Goal: Task Accomplishment & Management: Manage account settings

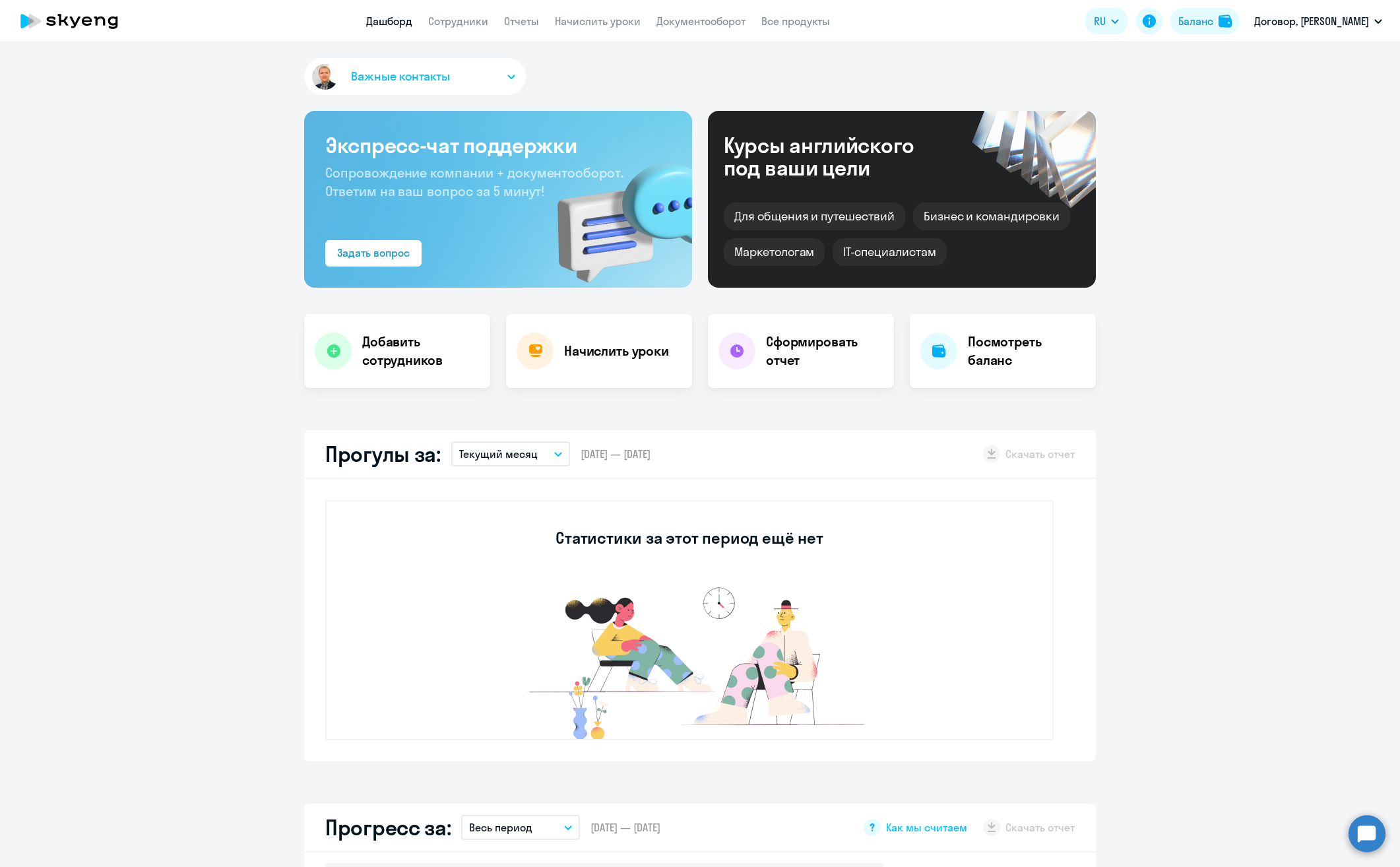
scroll to position [330, 0]
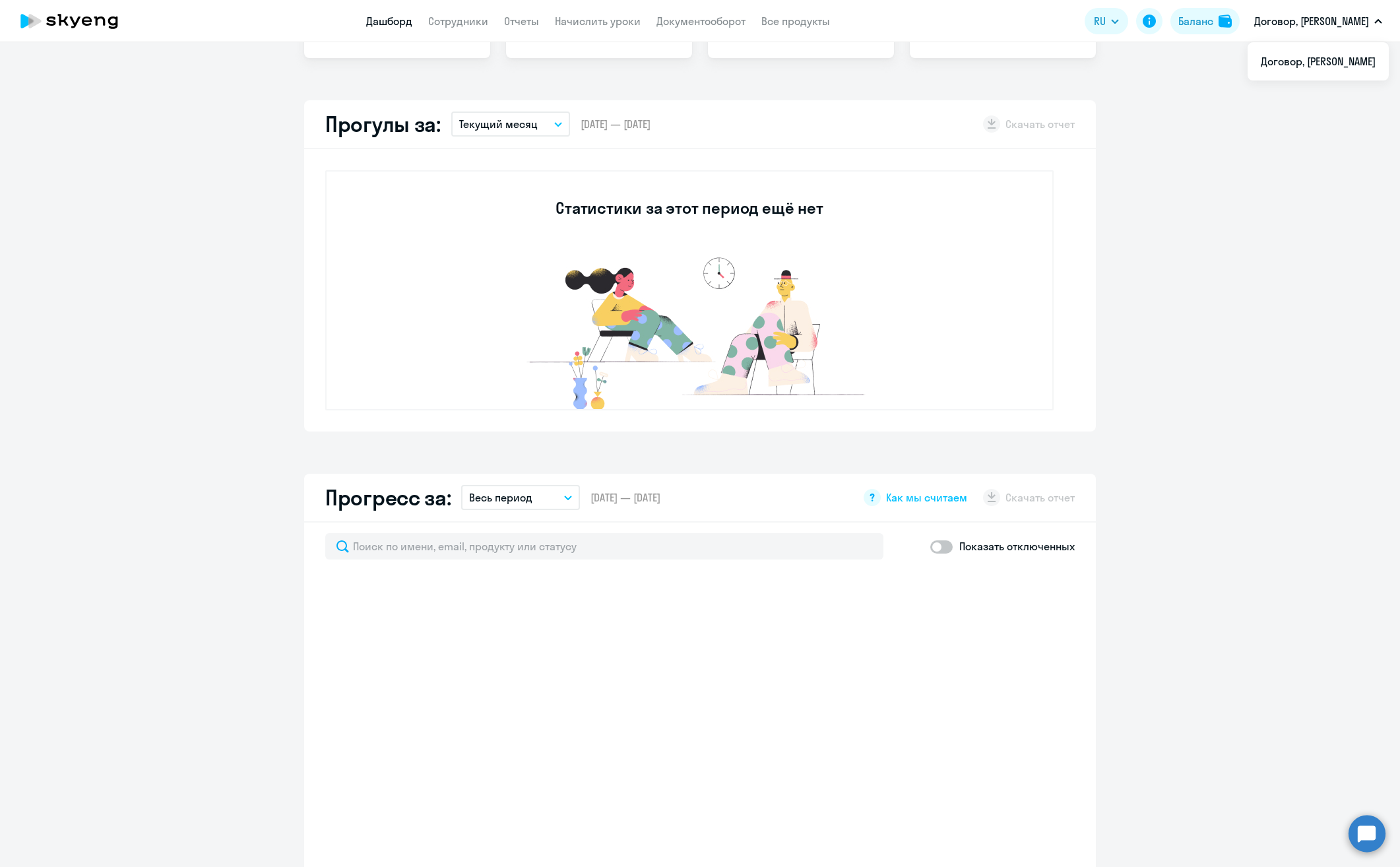
select select "30"
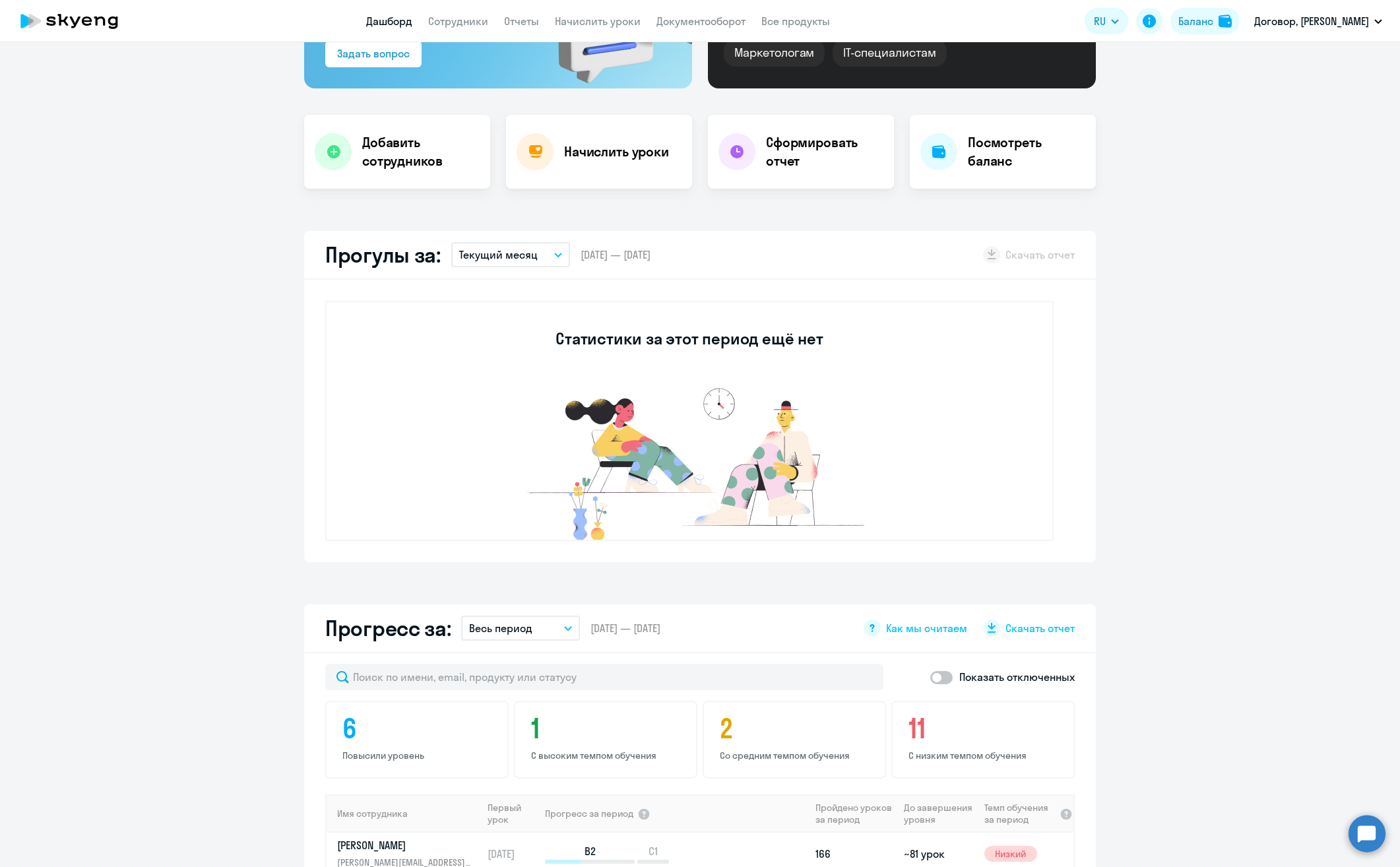
scroll to position [66, 0]
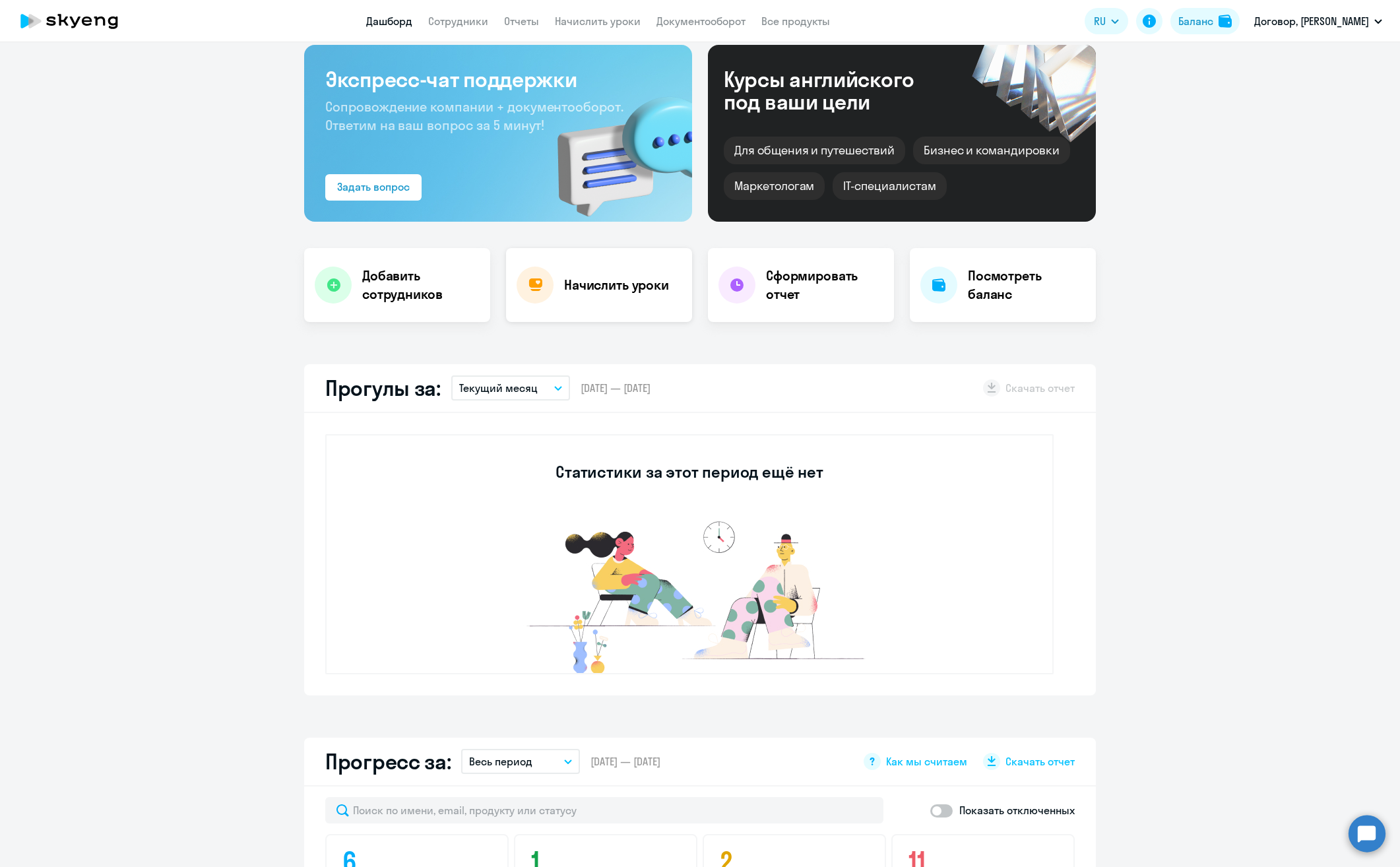
click at [595, 295] on div "Начислить уроки" at bounding box center [599, 285] width 186 height 74
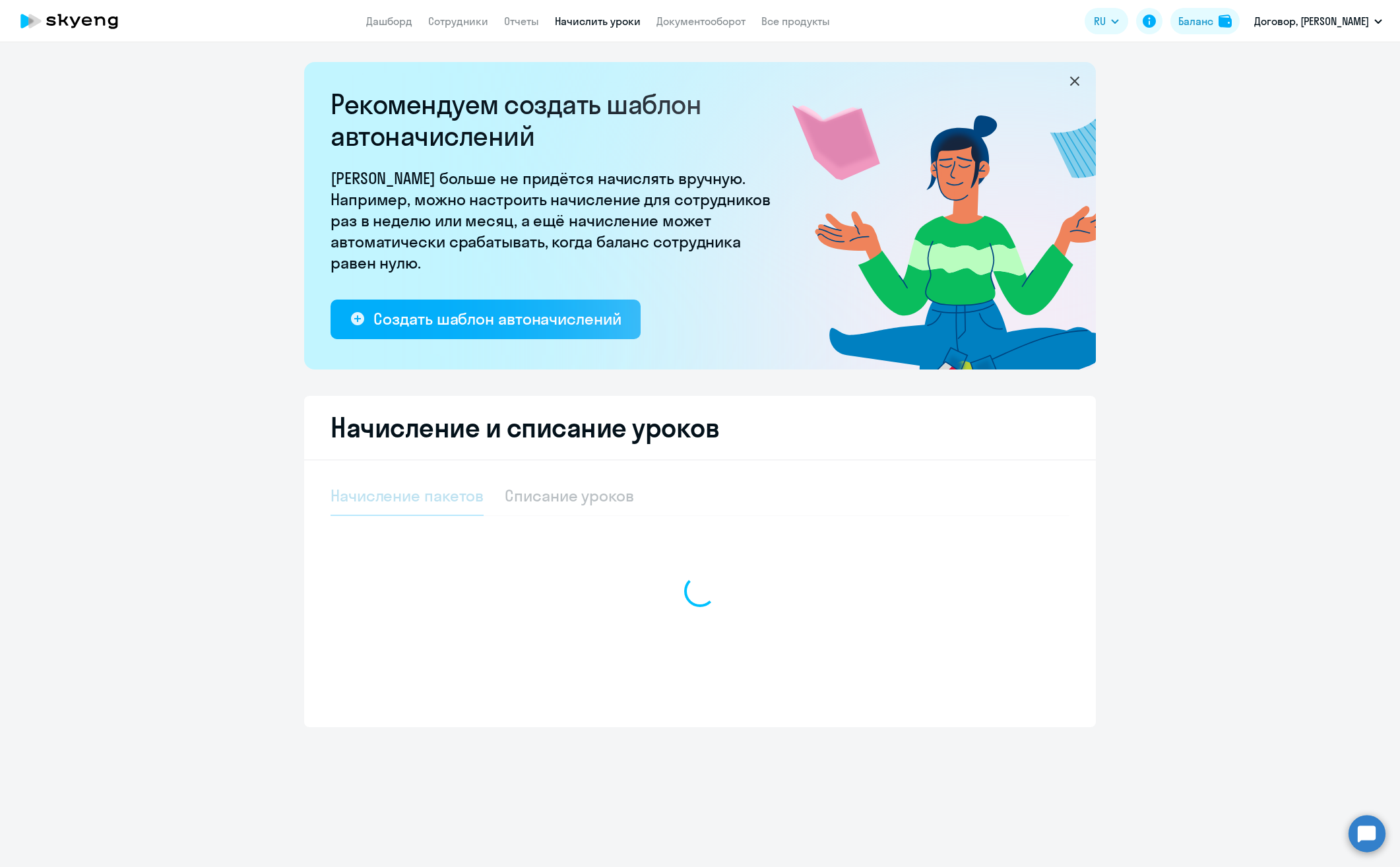
select select "10"
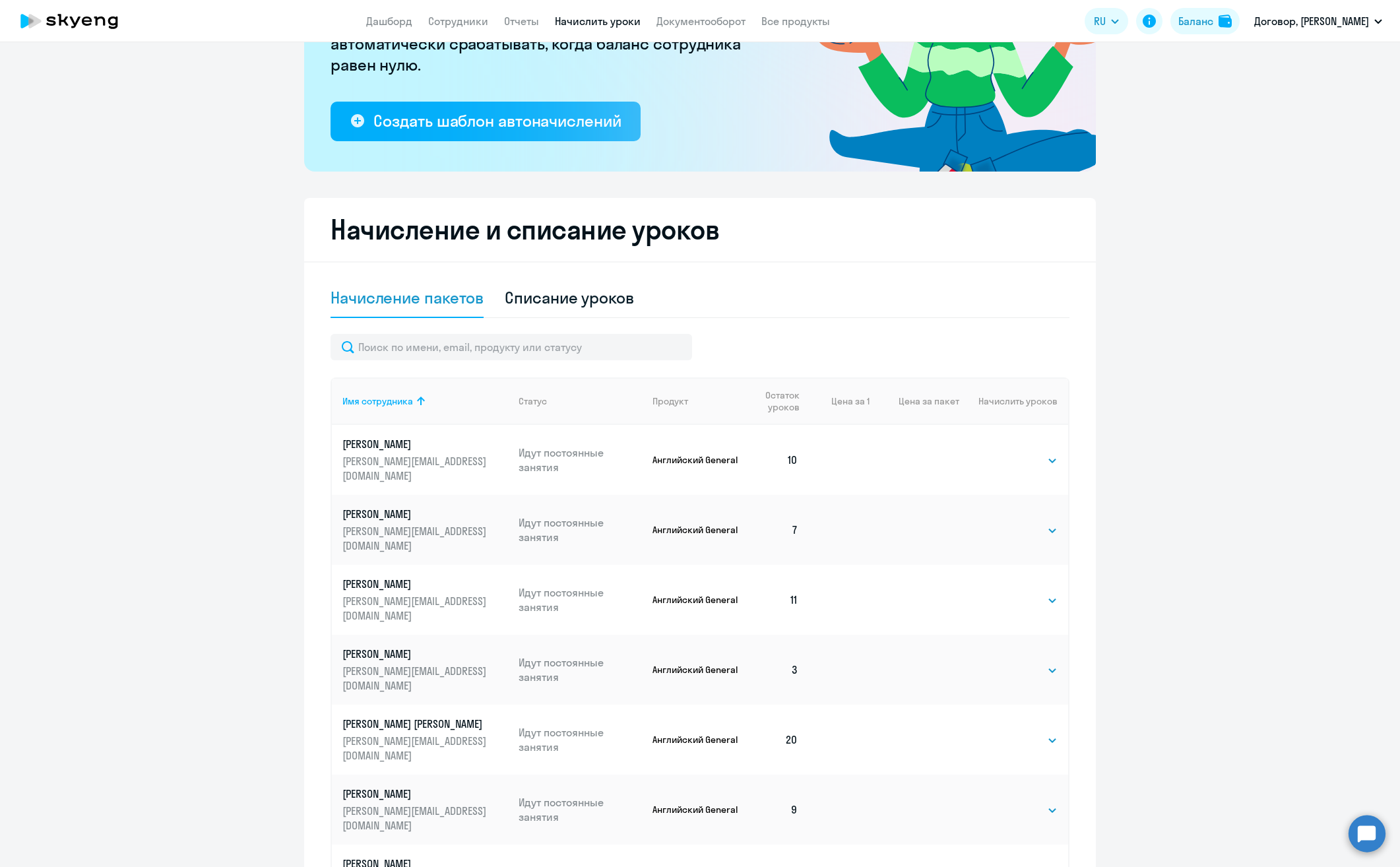
scroll to position [264, 0]
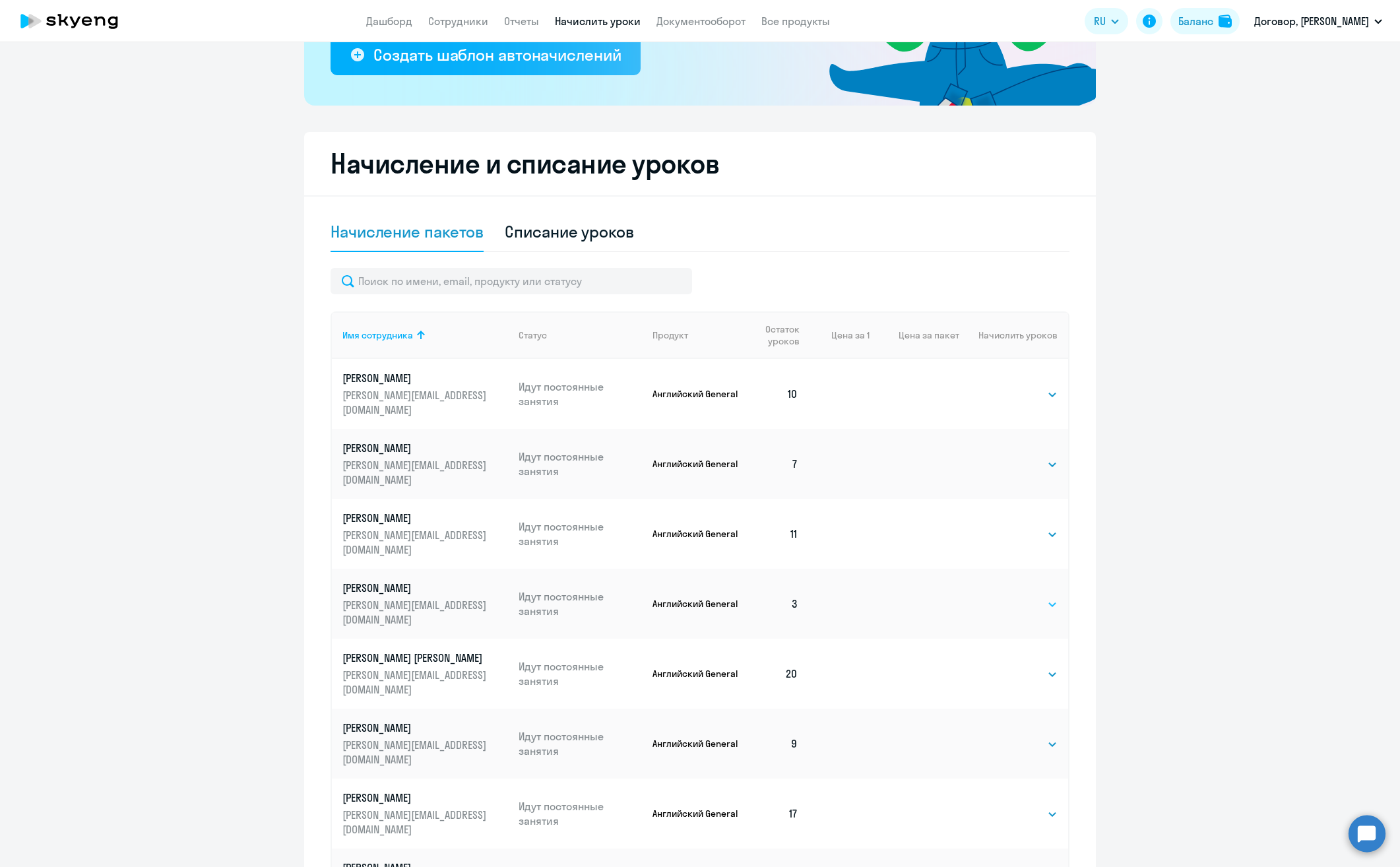
click at [1017, 596] on select "Выбрать 4 8 16 32 64" at bounding box center [1030, 604] width 54 height 16
click at [1166, 558] on ng-component "Рекомендуем создать шаблон автоначислений Уроки больше не придётся начислять вр…" at bounding box center [700, 385] width 1400 height 1173
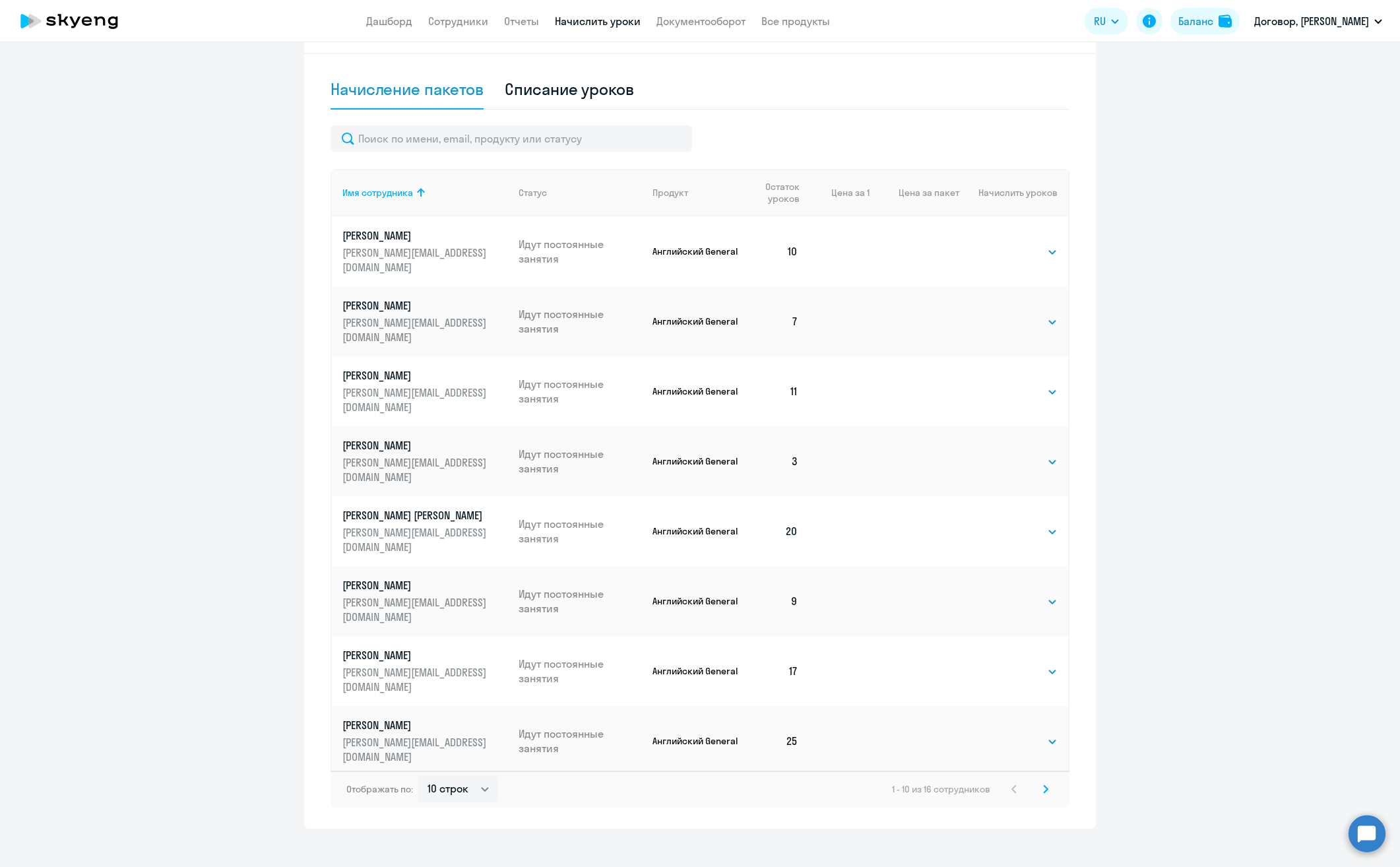
scroll to position [421, 0]
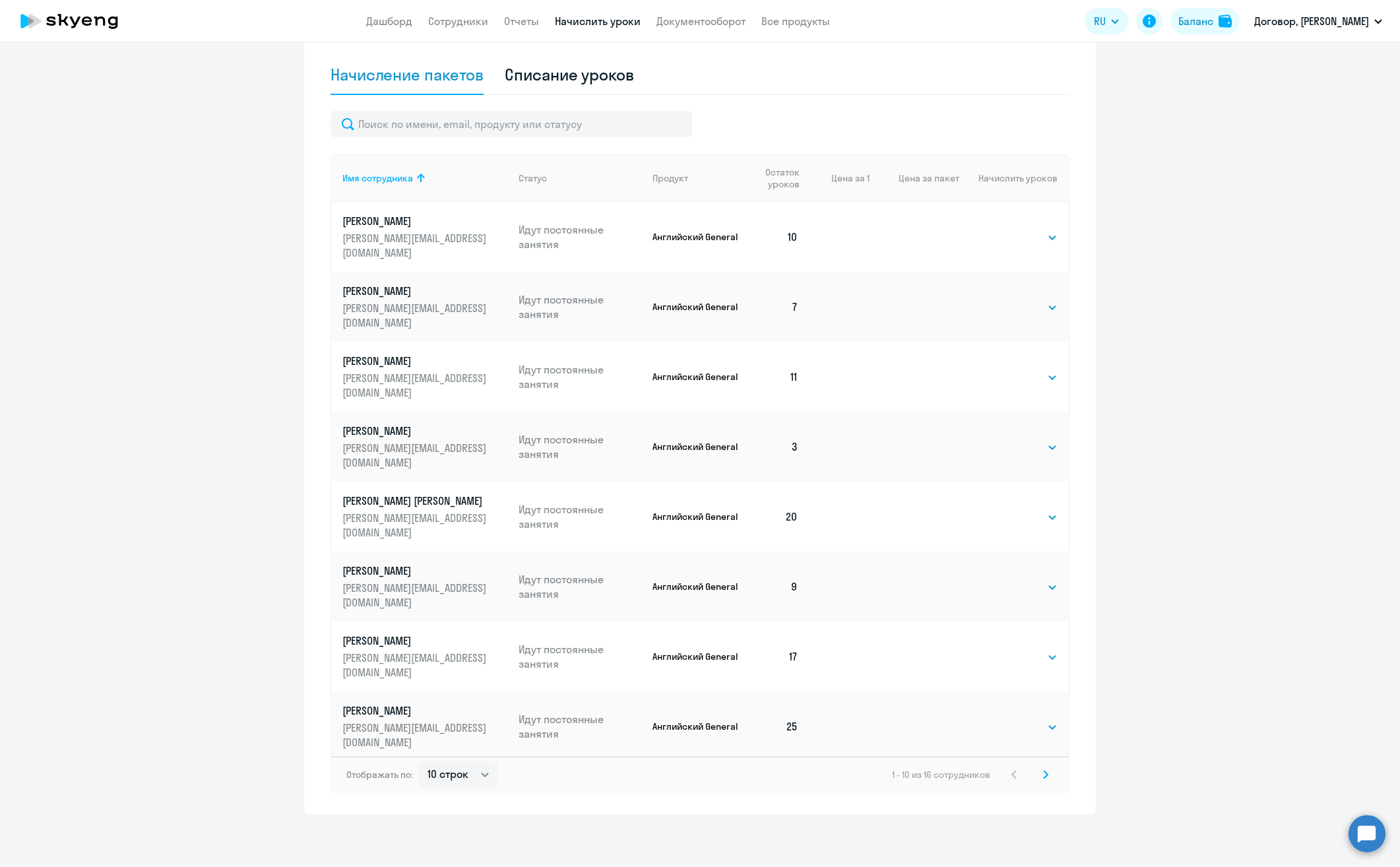
click at [1041, 769] on svg-icon at bounding box center [1045, 774] width 16 height 16
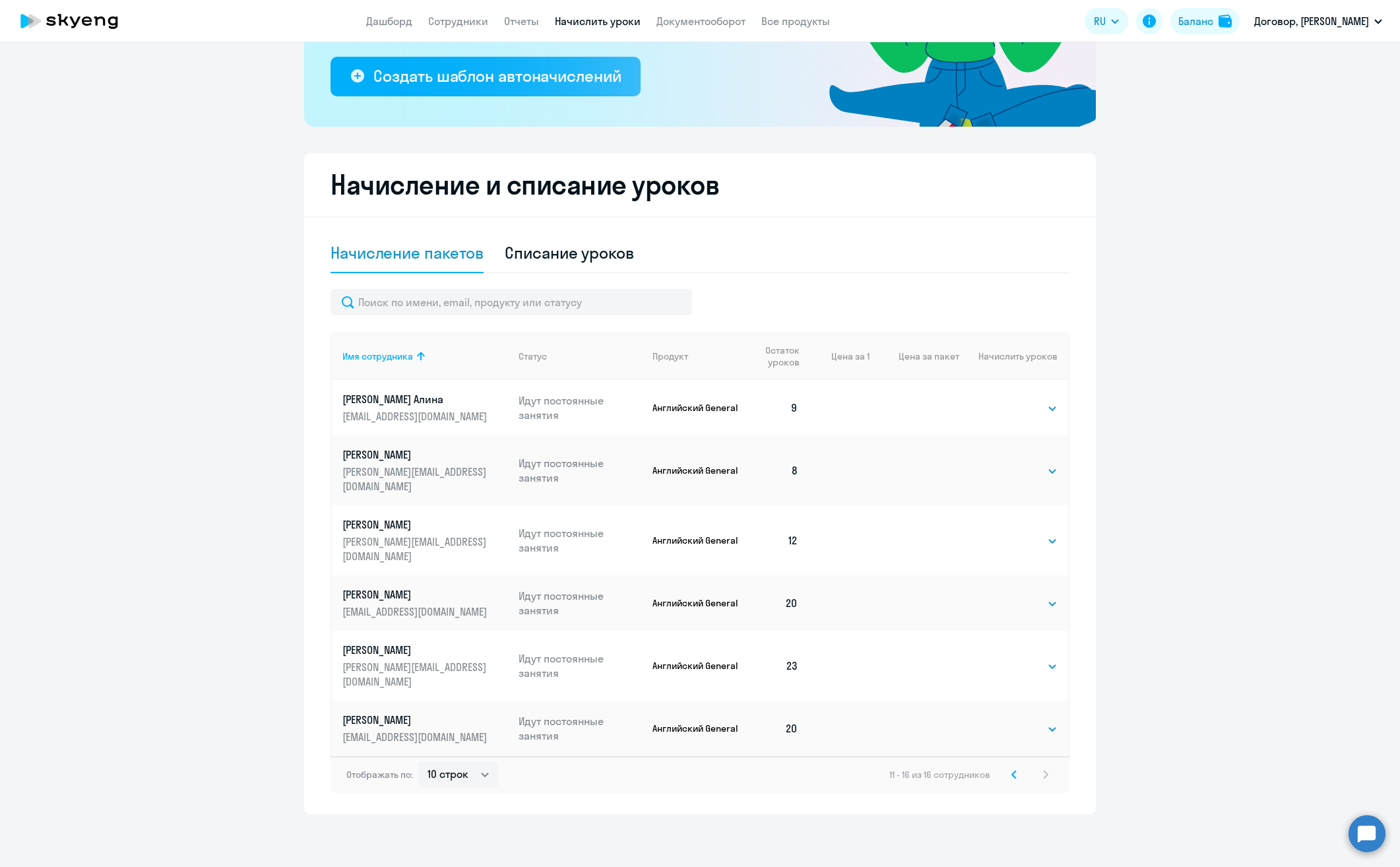
scroll to position [199, 0]
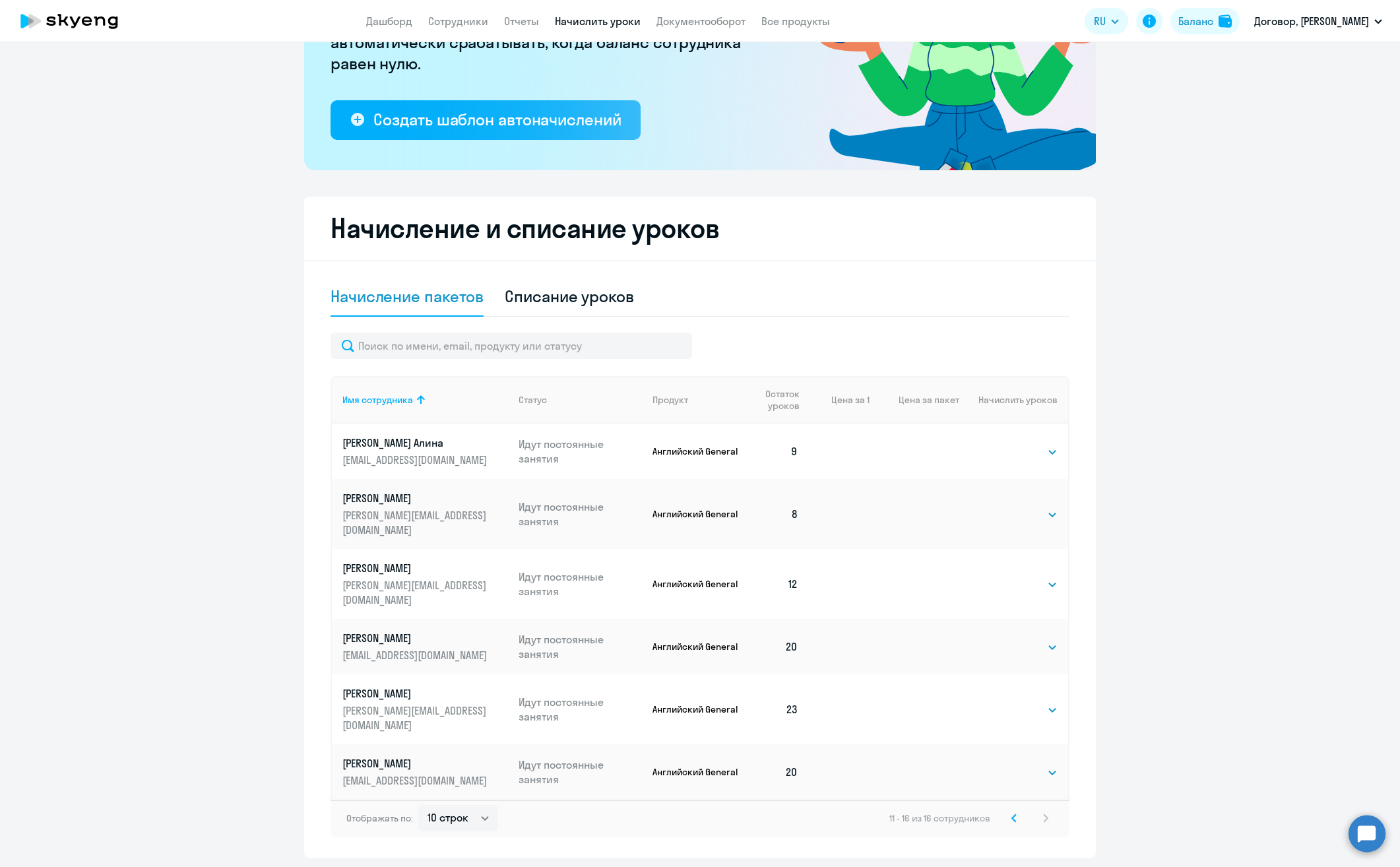
click at [1011, 813] on icon at bounding box center [1014, 818] width 5 height 10
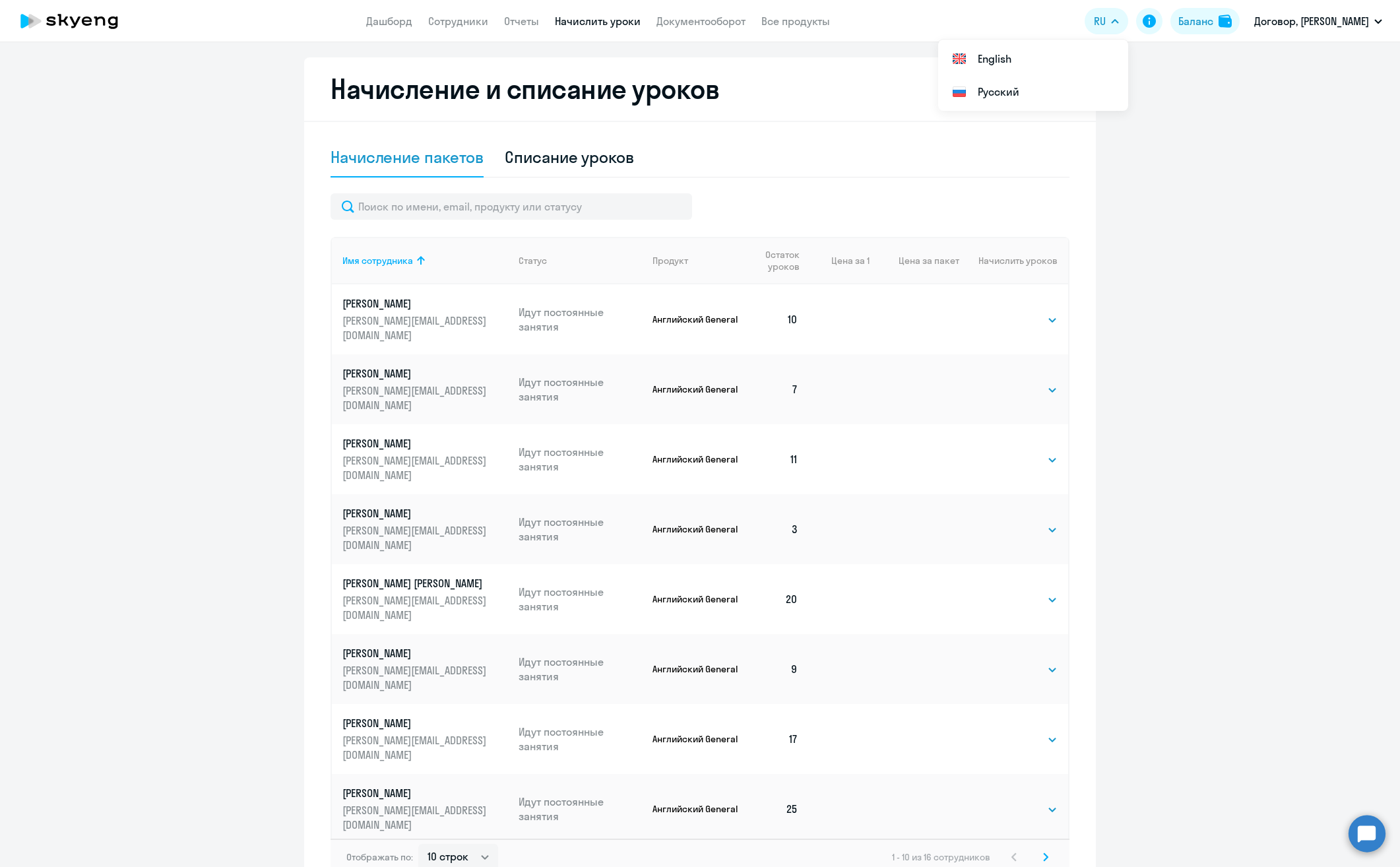
scroll to position [421, 0]
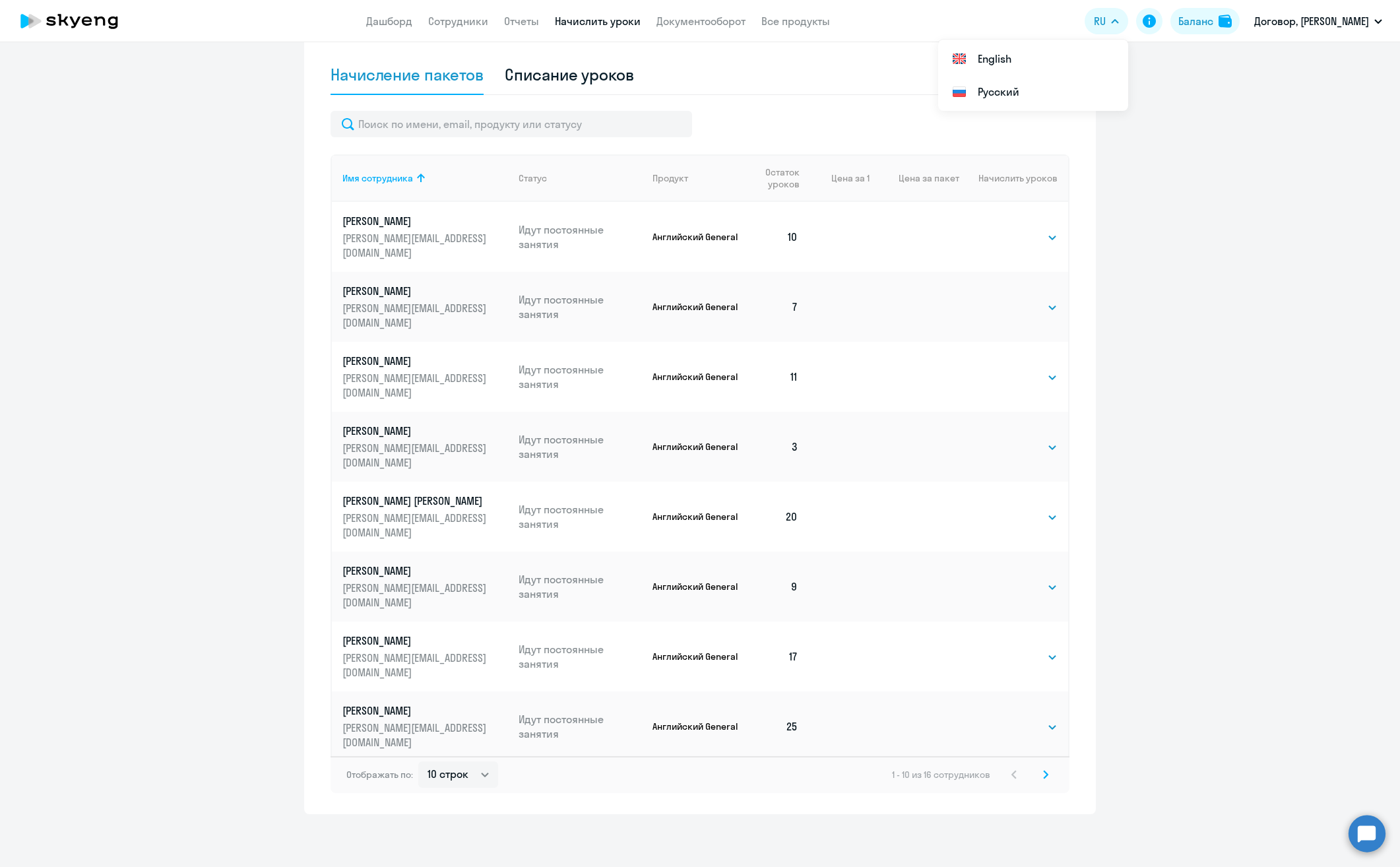
click at [1044, 777] on svg-icon at bounding box center [1045, 774] width 16 height 16
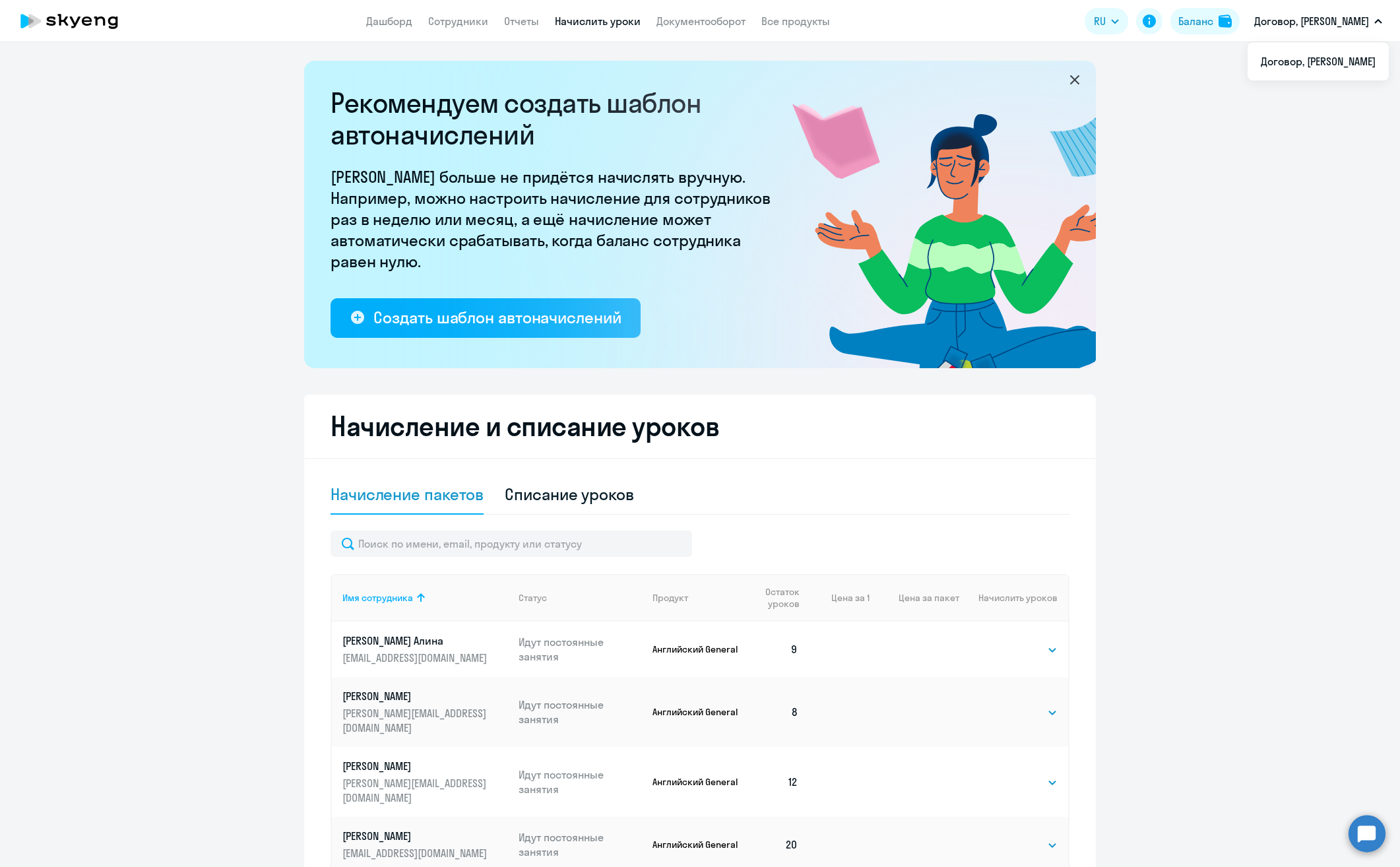
scroll to position [0, 0]
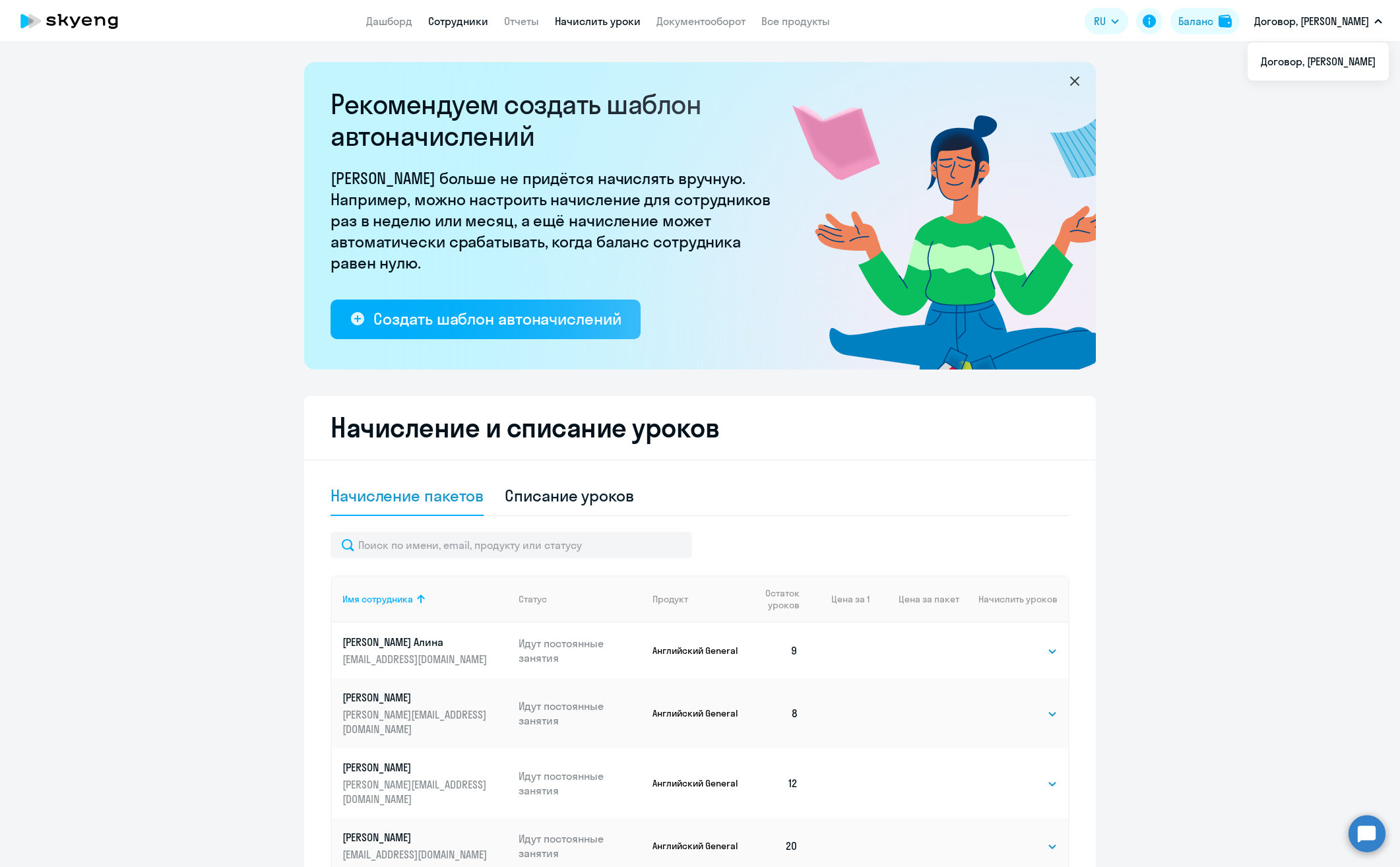
click at [443, 22] on link "Сотрудники" at bounding box center [458, 20] width 60 height 13
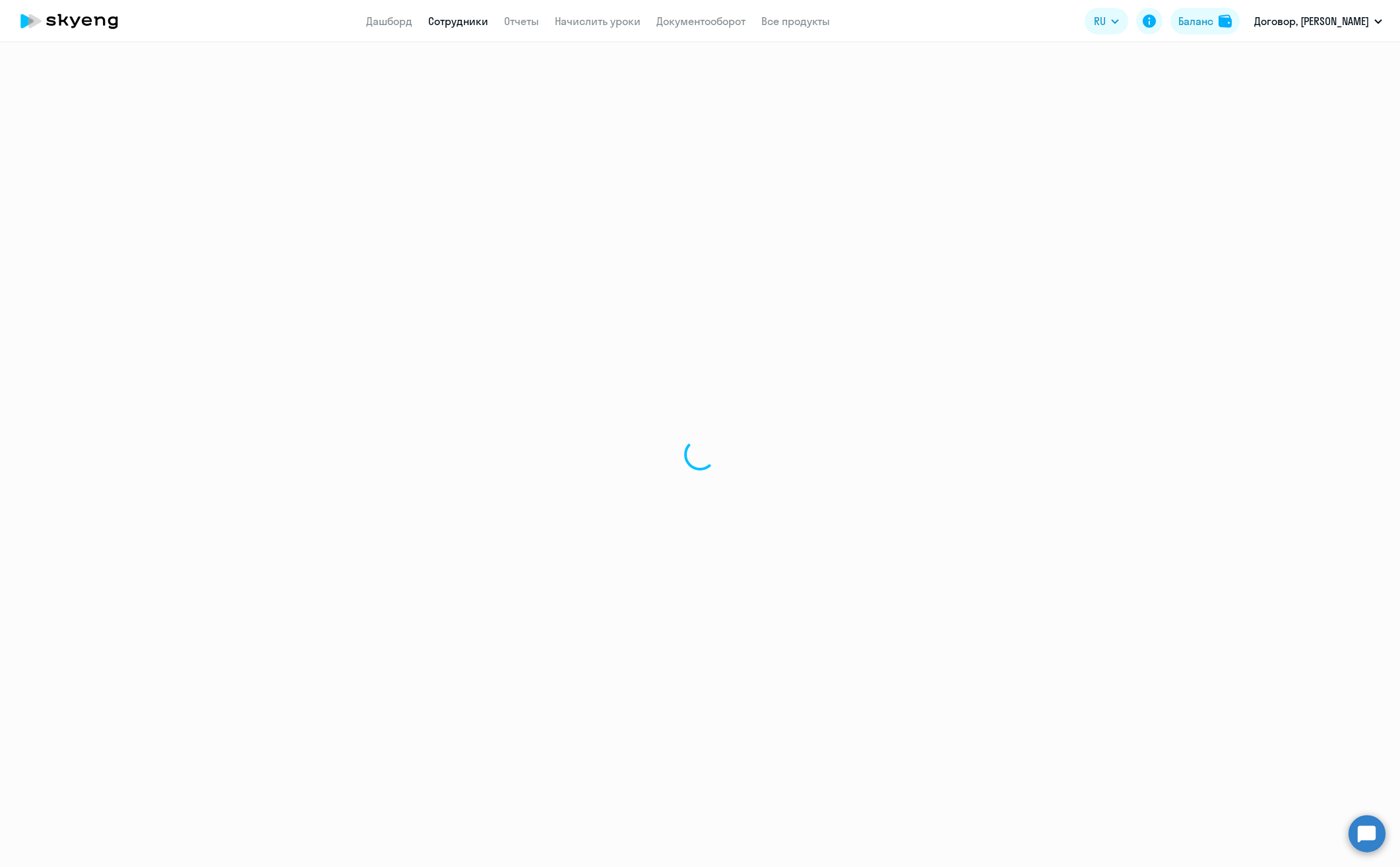
select select "30"
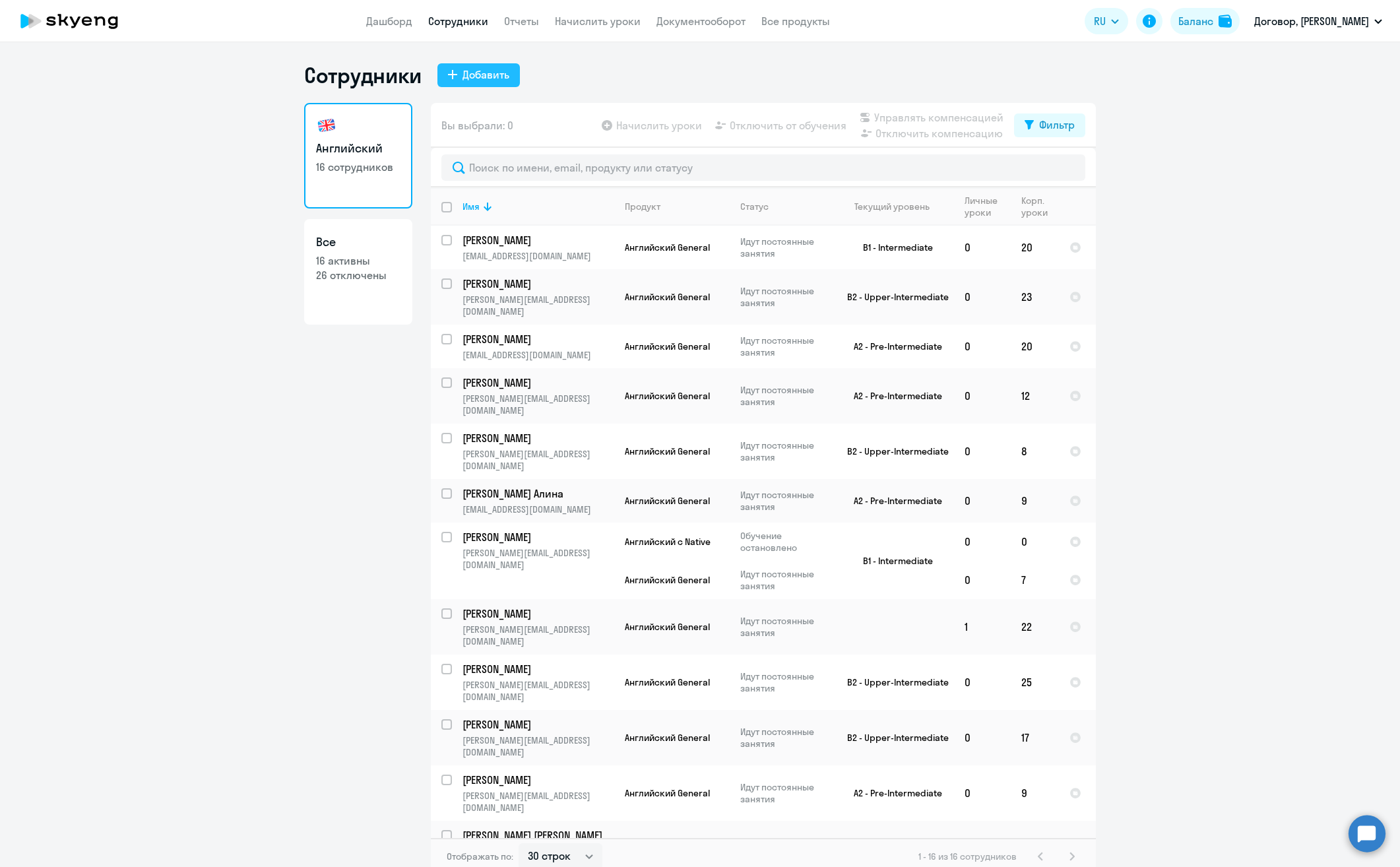
click at [478, 77] on div "Добавить" at bounding box center [486, 74] width 47 height 16
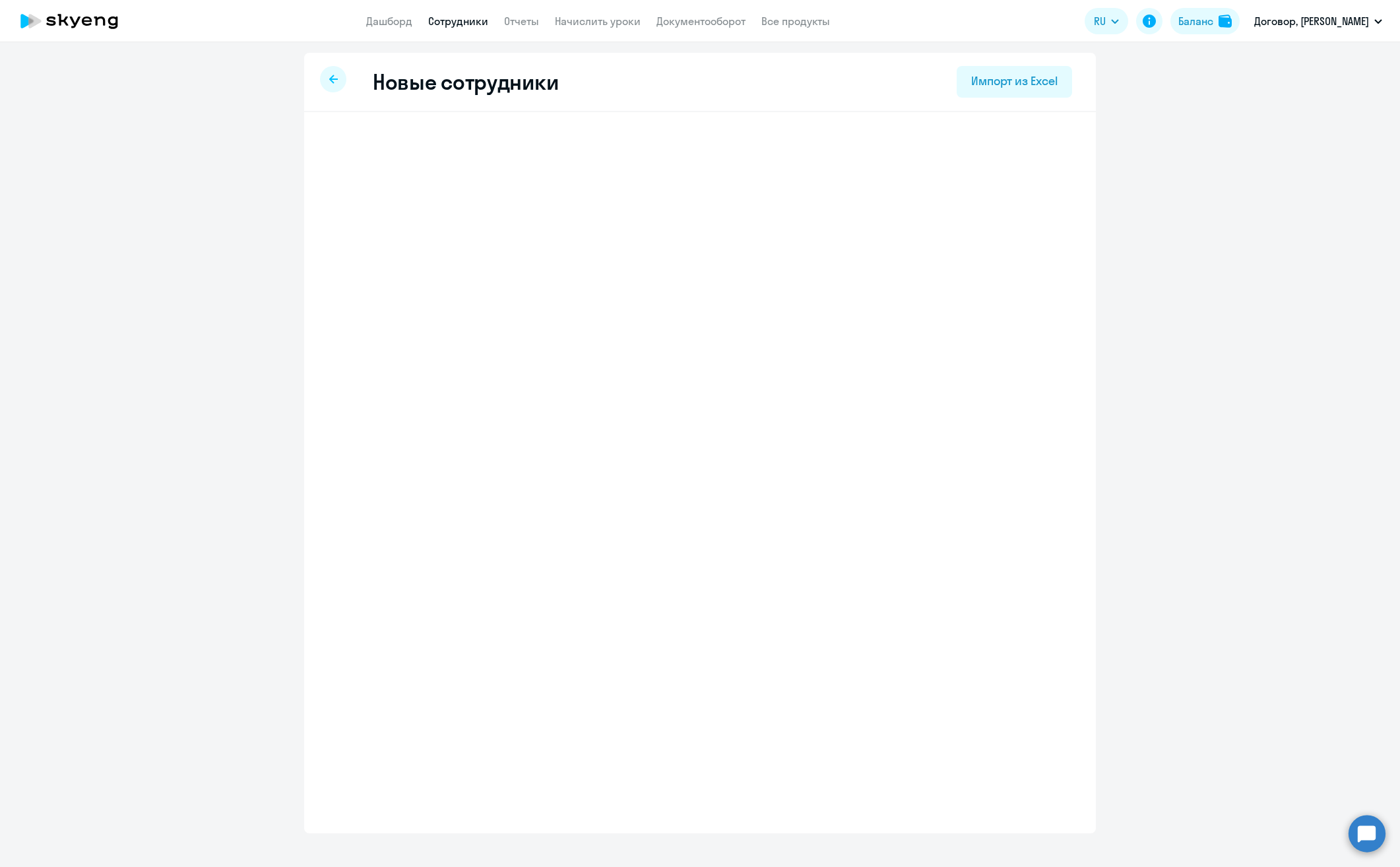
select select "english_adult_not_native_speaker"
select select "3"
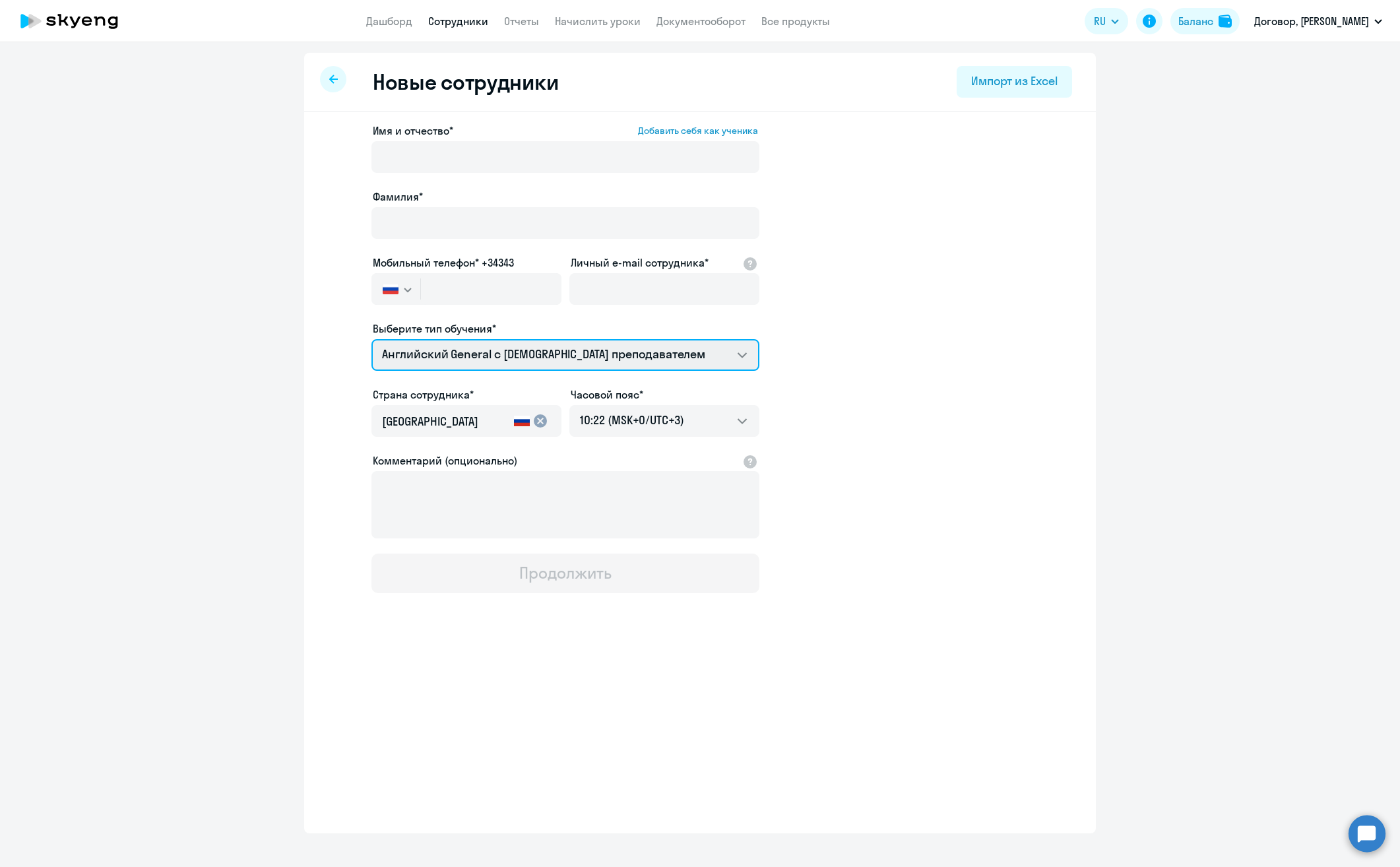
click at [480, 351] on select "Английский General с [DEMOGRAPHIC_DATA] преподавателем Английский General с [DE…" at bounding box center [566, 355] width 388 height 31
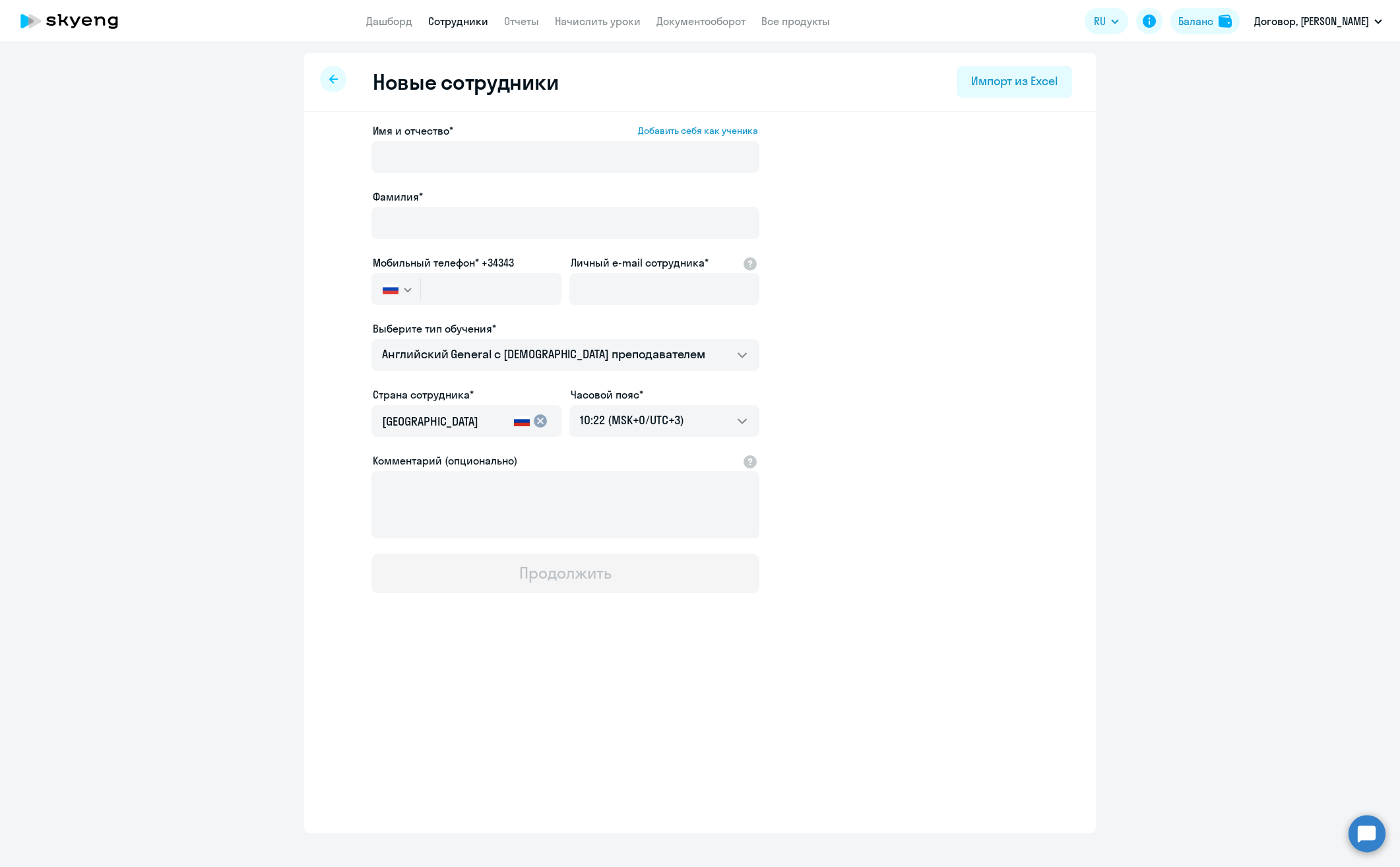
click at [861, 387] on app-new-student-form "Имя и отчество* Добавить себя как ученика [PERSON_NAME]* Мобильный телефон* +34…" at bounding box center [700, 358] width 750 height 470
click at [330, 70] on div at bounding box center [333, 79] width 27 height 27
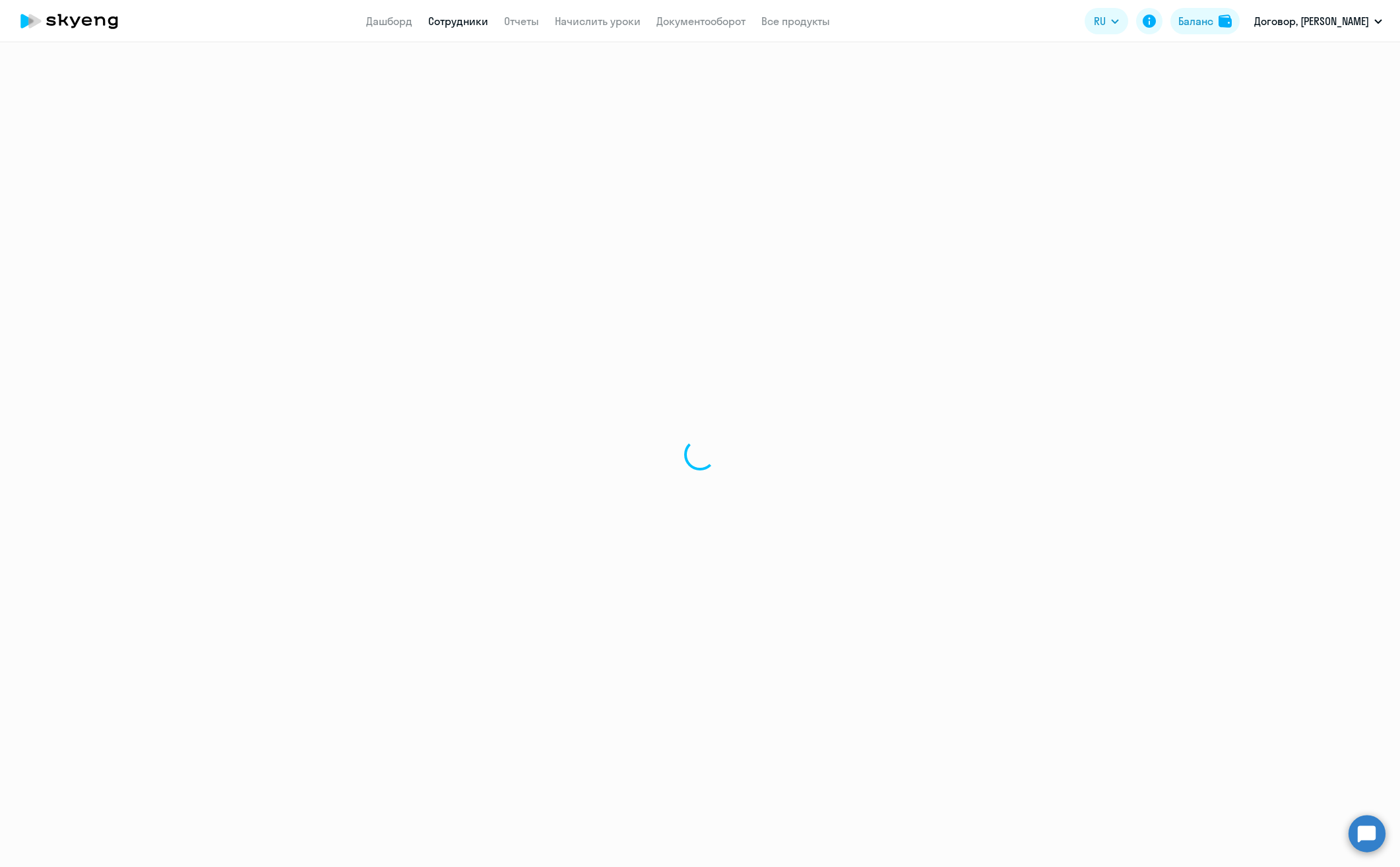
select select "30"
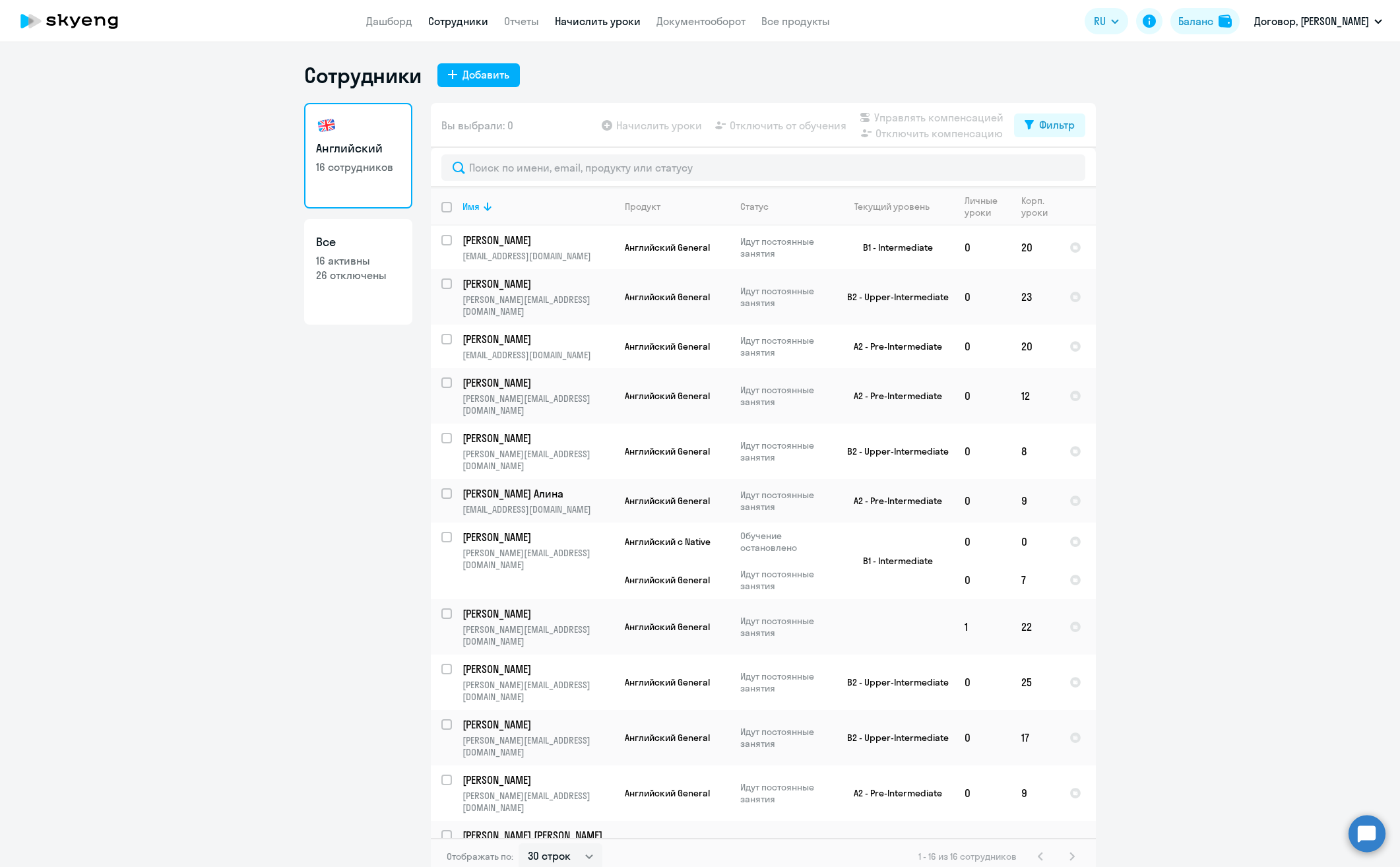
click at [571, 20] on link "Начислить уроки" at bounding box center [598, 20] width 86 height 13
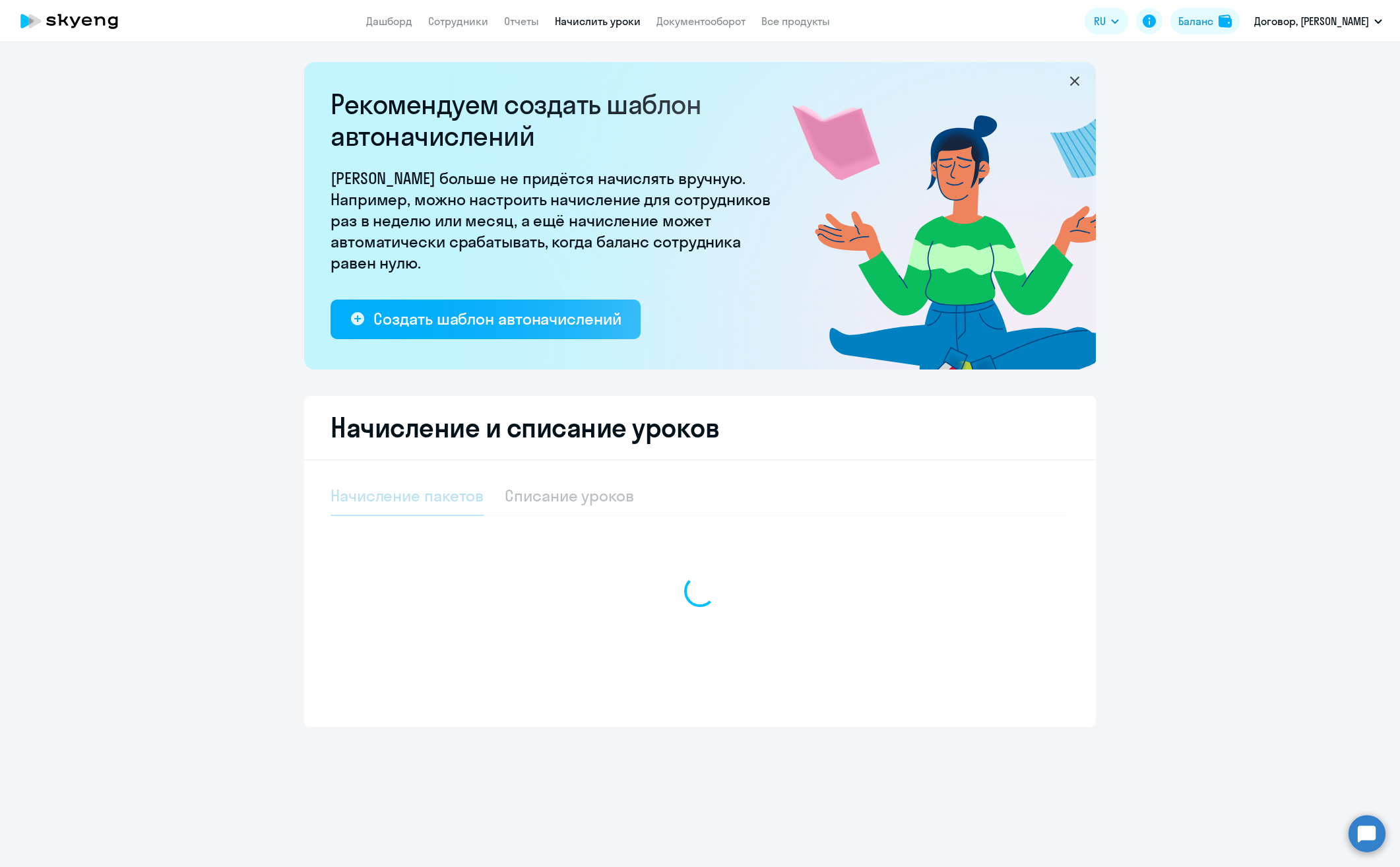
select select "10"
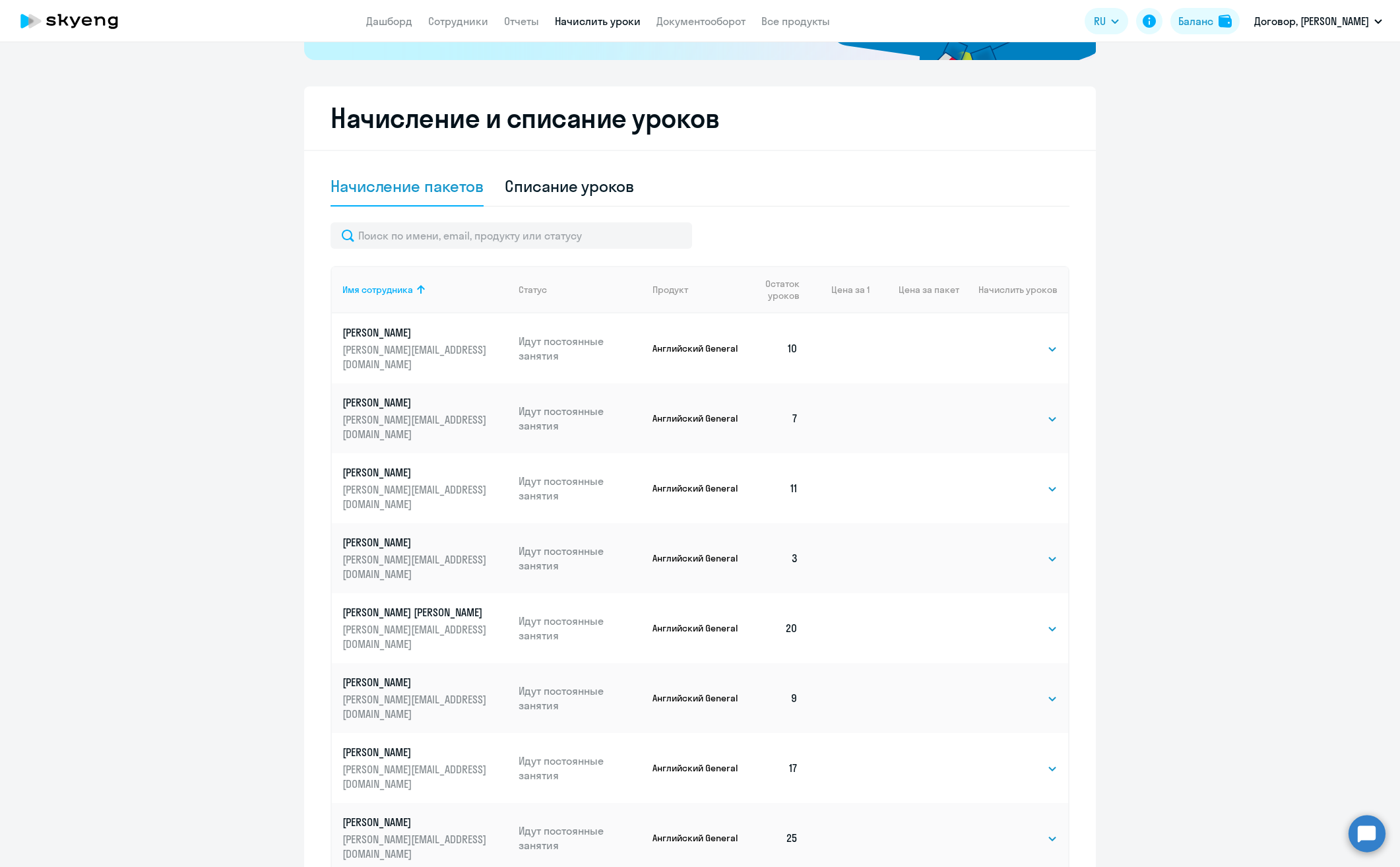
scroll to position [330, 0]
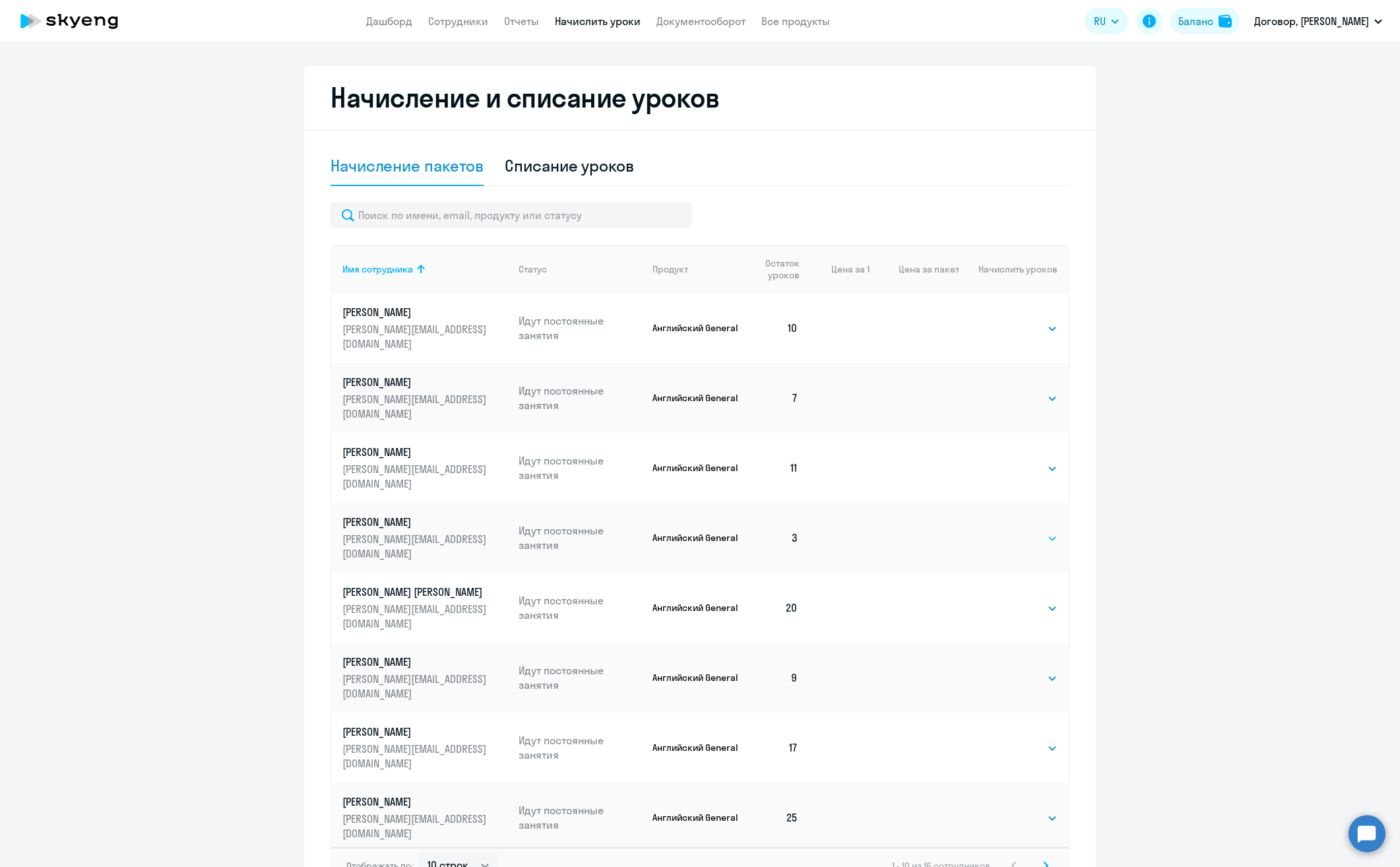
click at [1026, 530] on select "Выбрать 4 8 16 32 64" at bounding box center [1030, 538] width 54 height 16
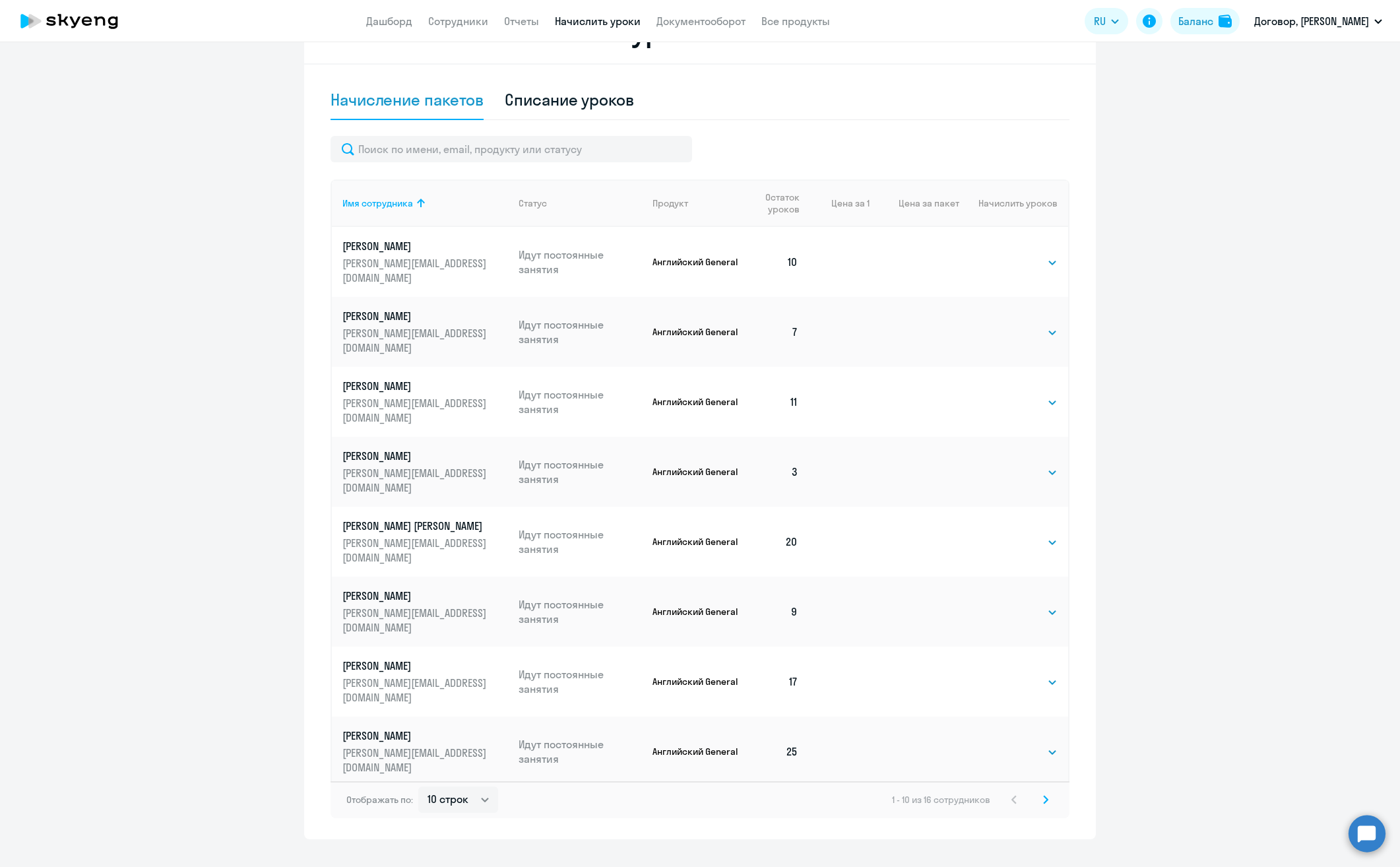
scroll to position [421, 0]
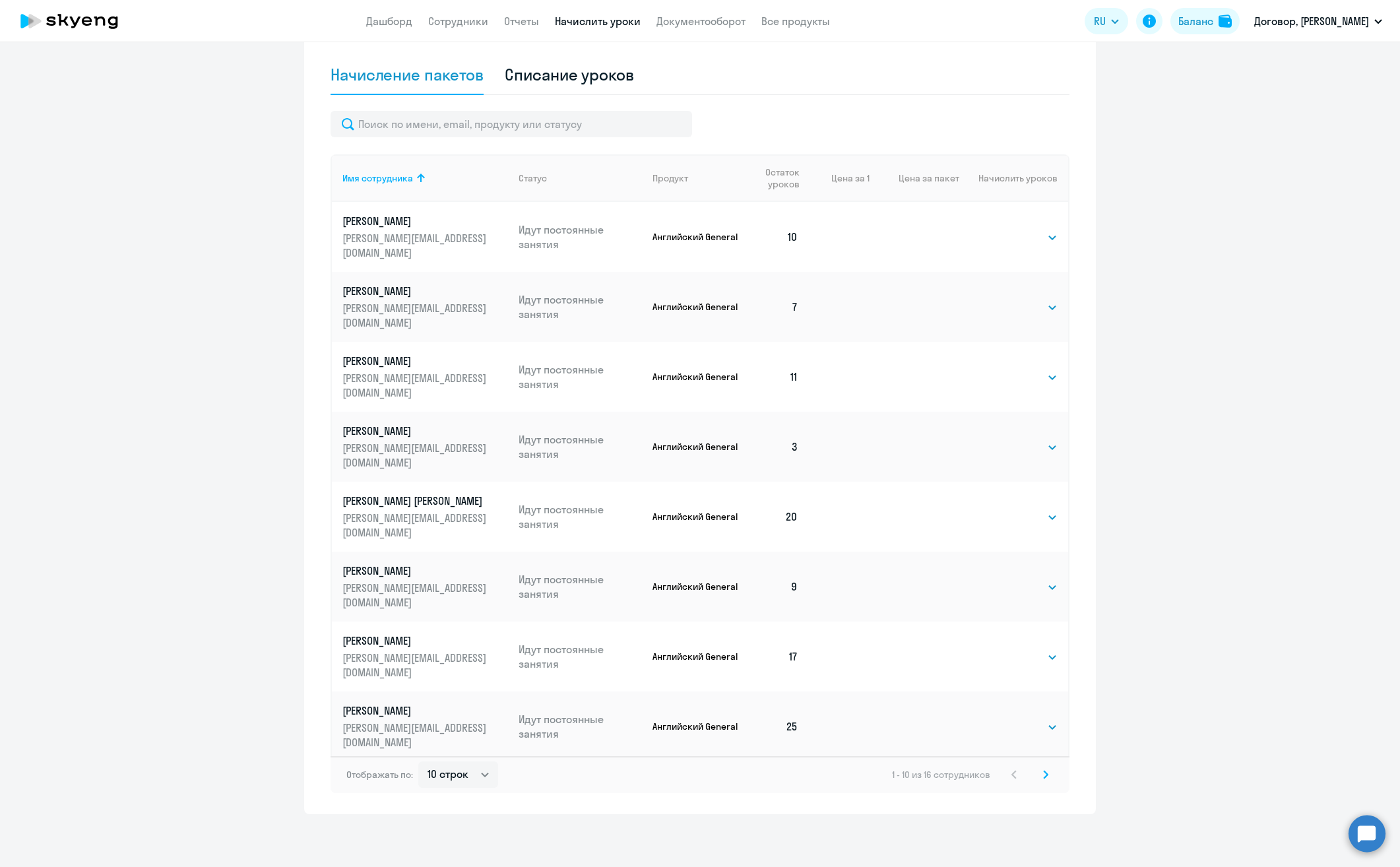
click at [1043, 773] on icon at bounding box center [1045, 775] width 5 height 10
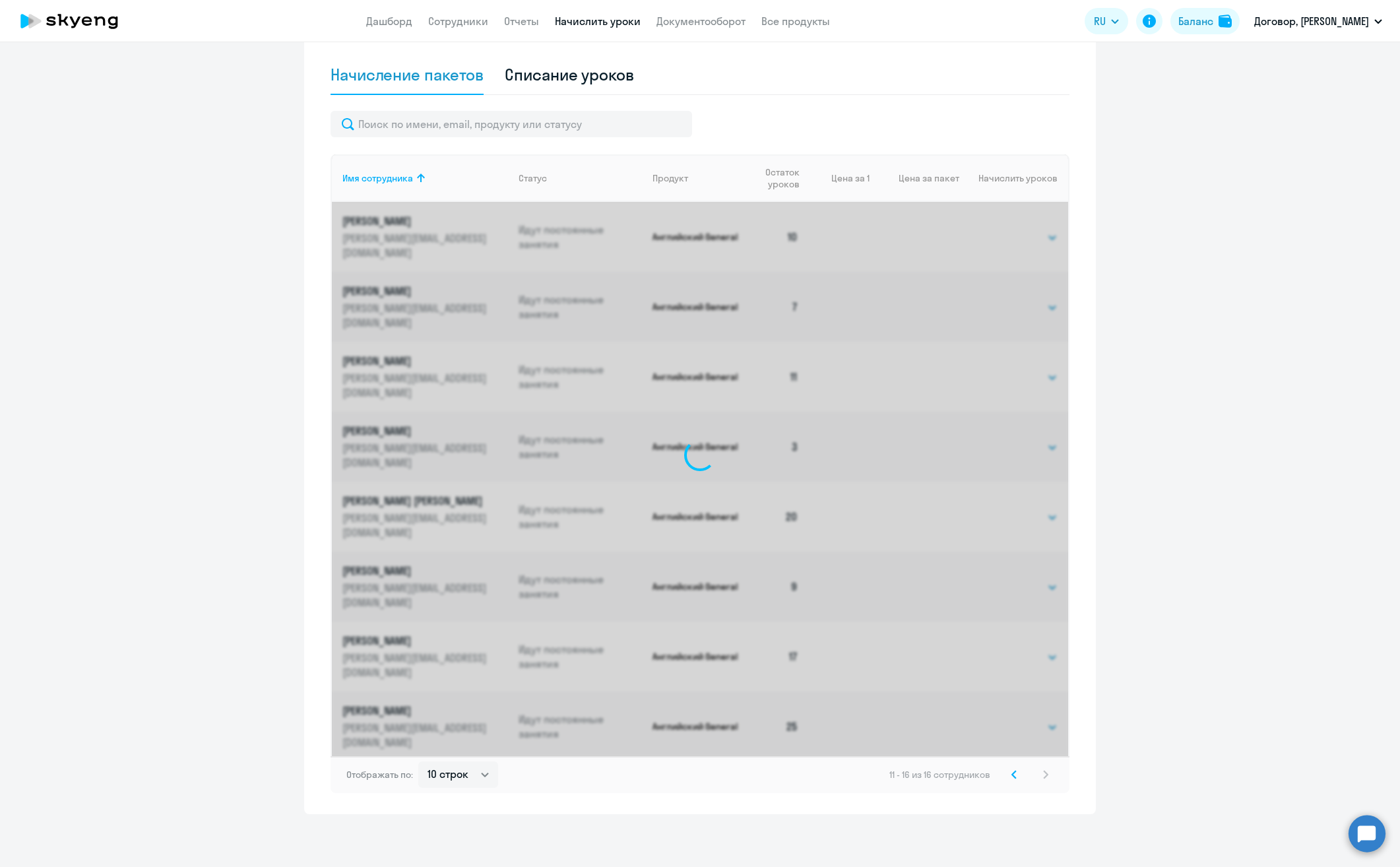
scroll to position [199, 0]
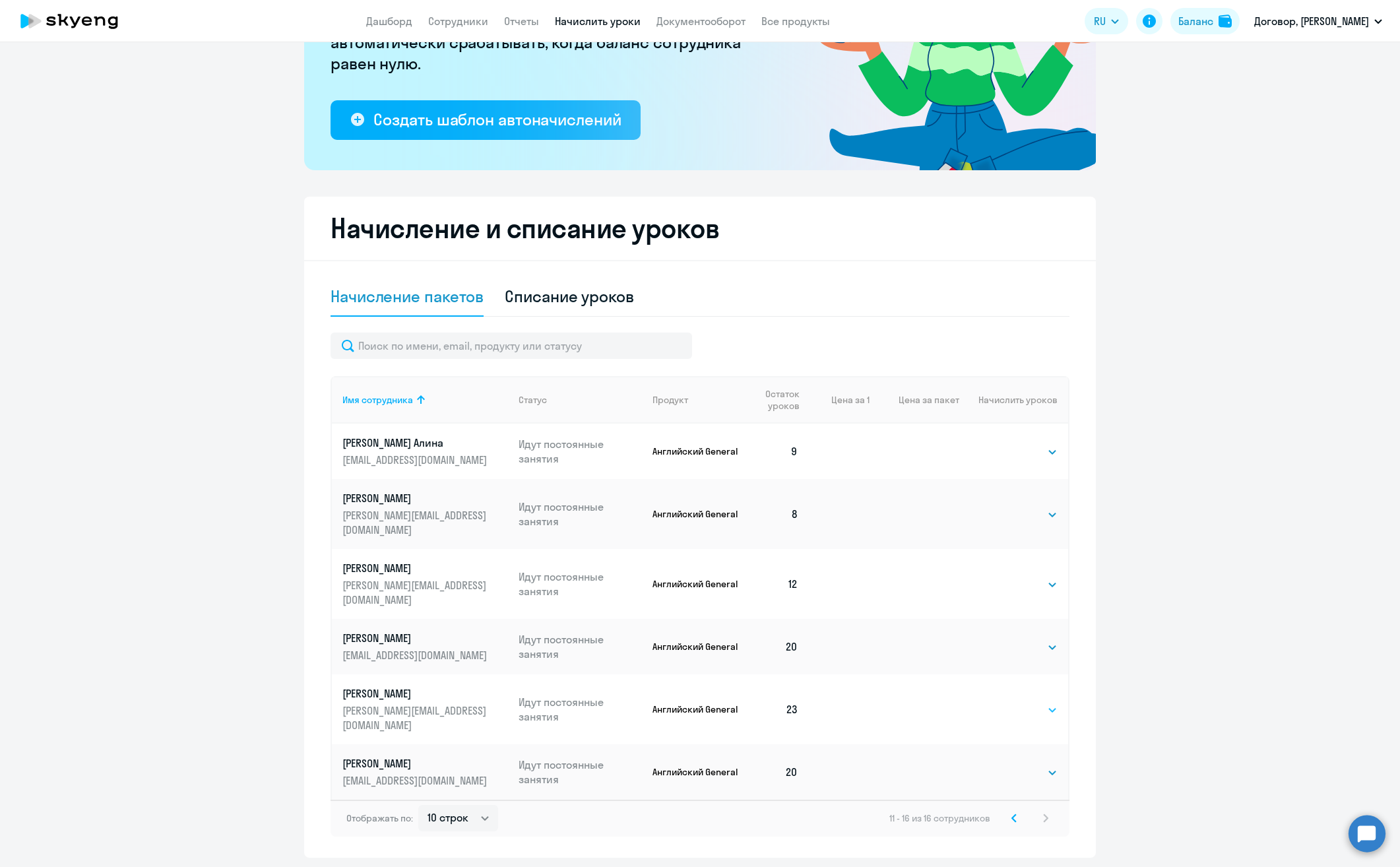
click at [1032, 702] on select "Выбрать 4 8 16 32 64" at bounding box center [1030, 709] width 54 height 16
click at [1146, 724] on ng-component "Рекомендуем создать шаблон автоначислений Уроки больше не придётся начислять вр…" at bounding box center [700, 360] width 1400 height 995
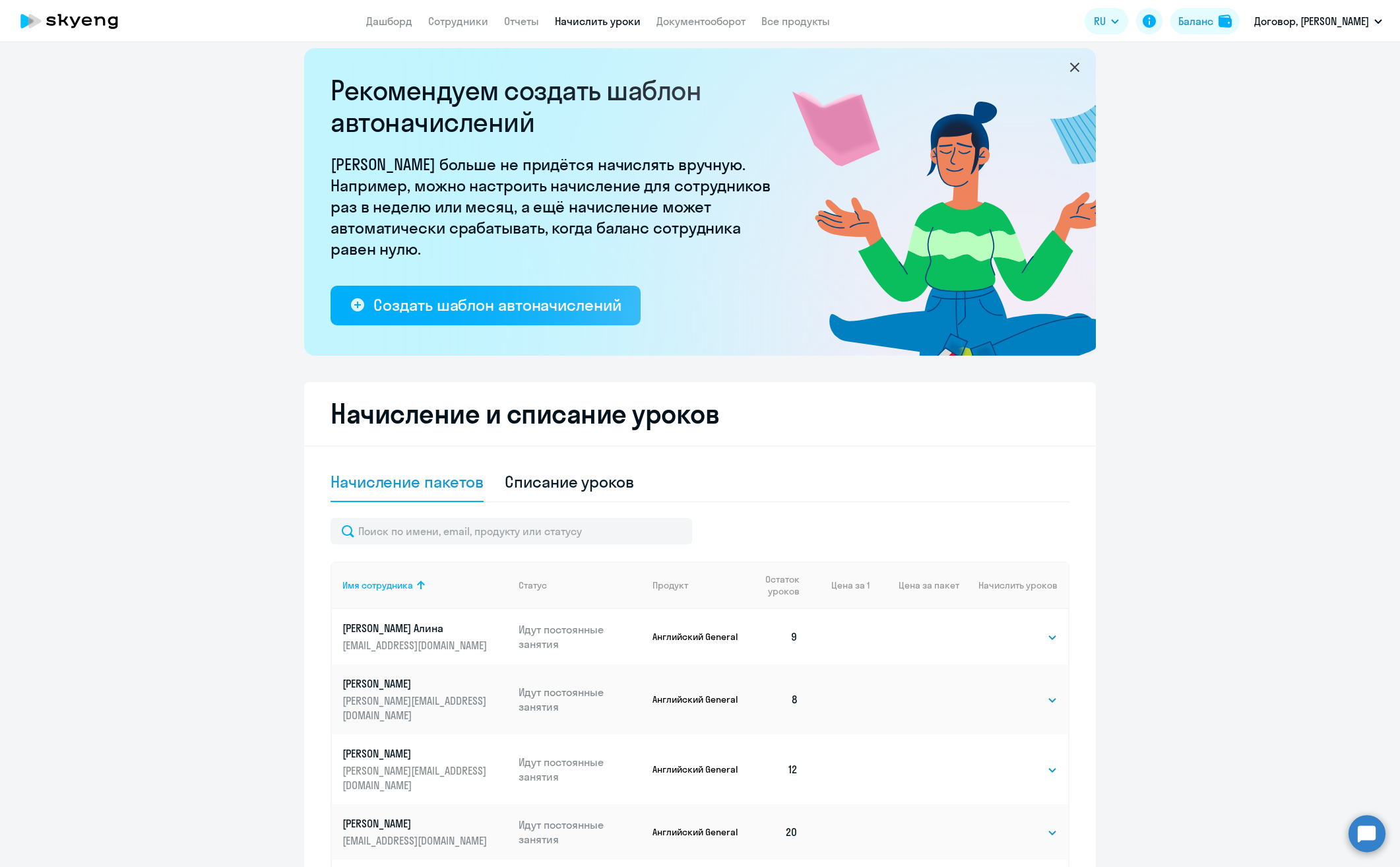
scroll to position [0, 0]
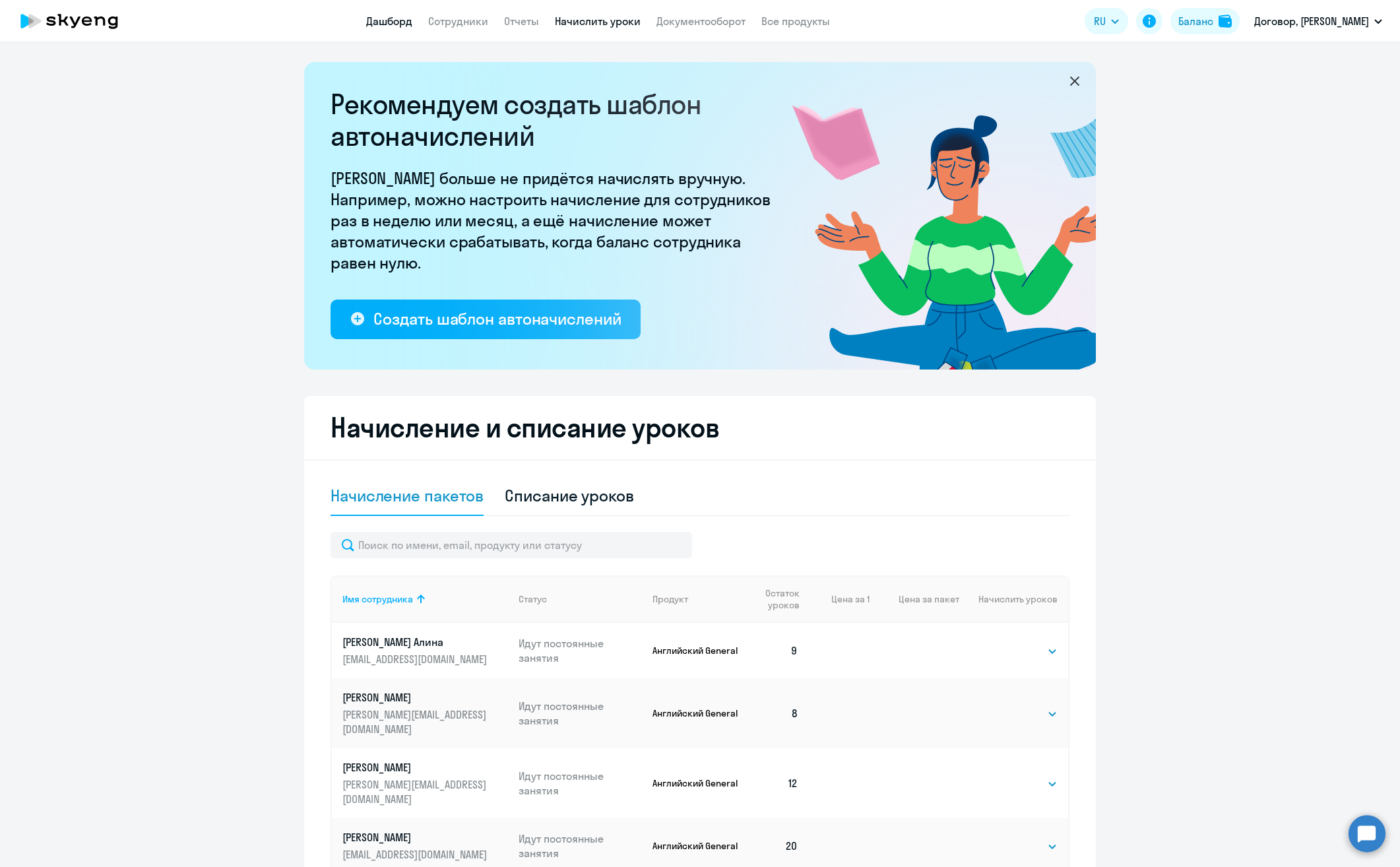
click at [373, 20] on link "Дашборд" at bounding box center [389, 20] width 46 height 13
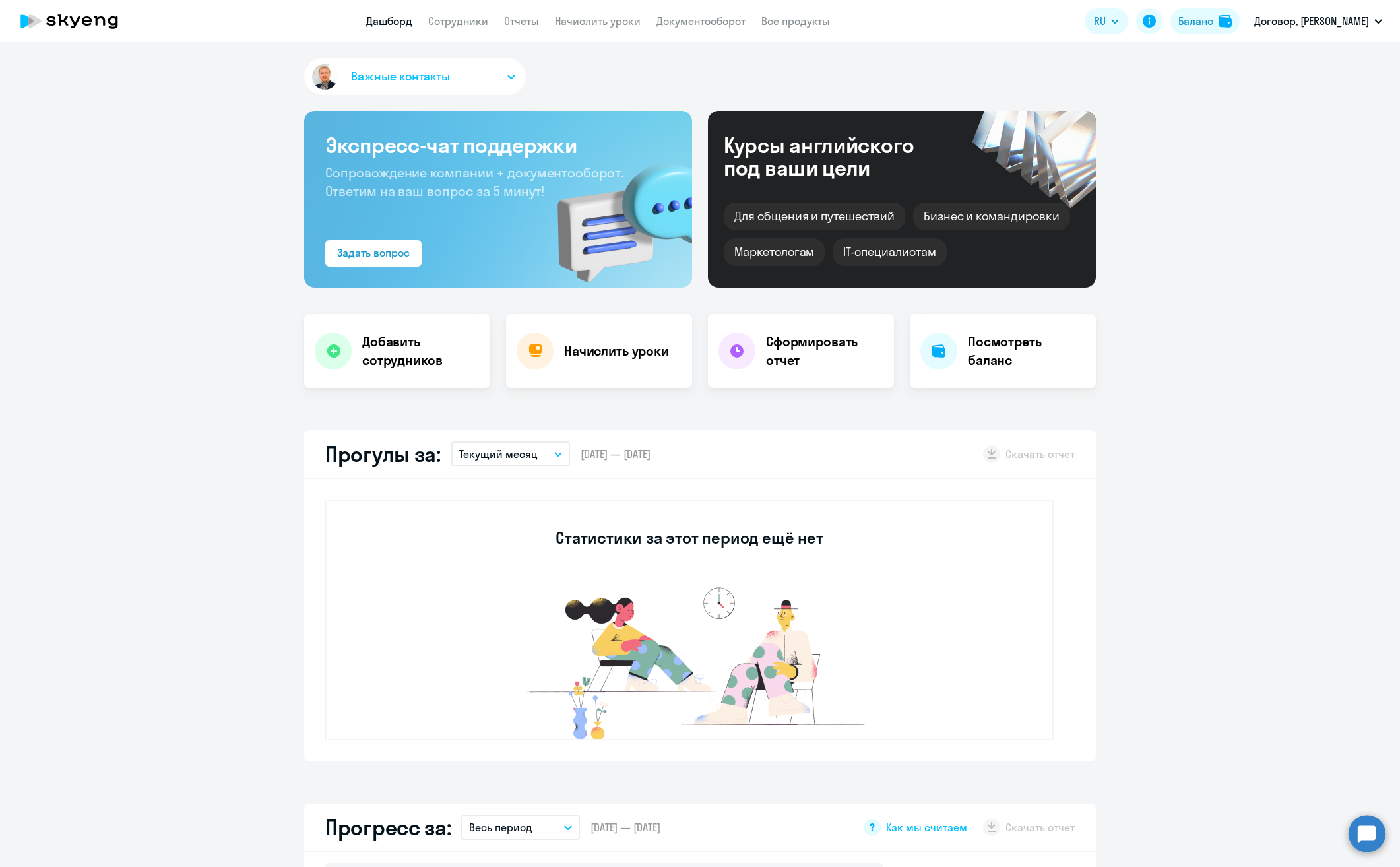
click at [446, 29] on app-menu-item-link "Сотрудники" at bounding box center [458, 21] width 60 height 16
click at [450, 20] on link "Сотрудники" at bounding box center [458, 20] width 60 height 13
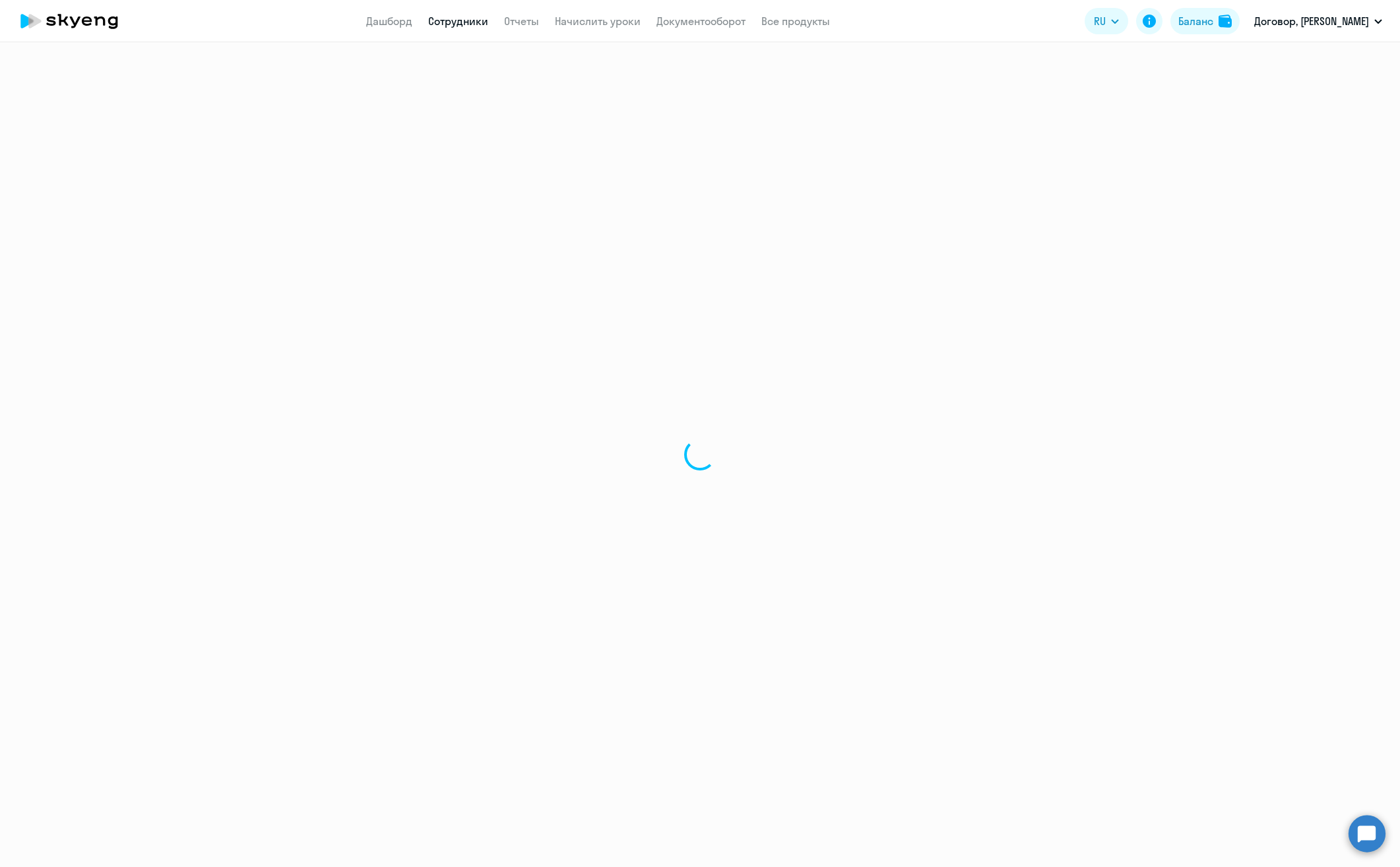
select select "30"
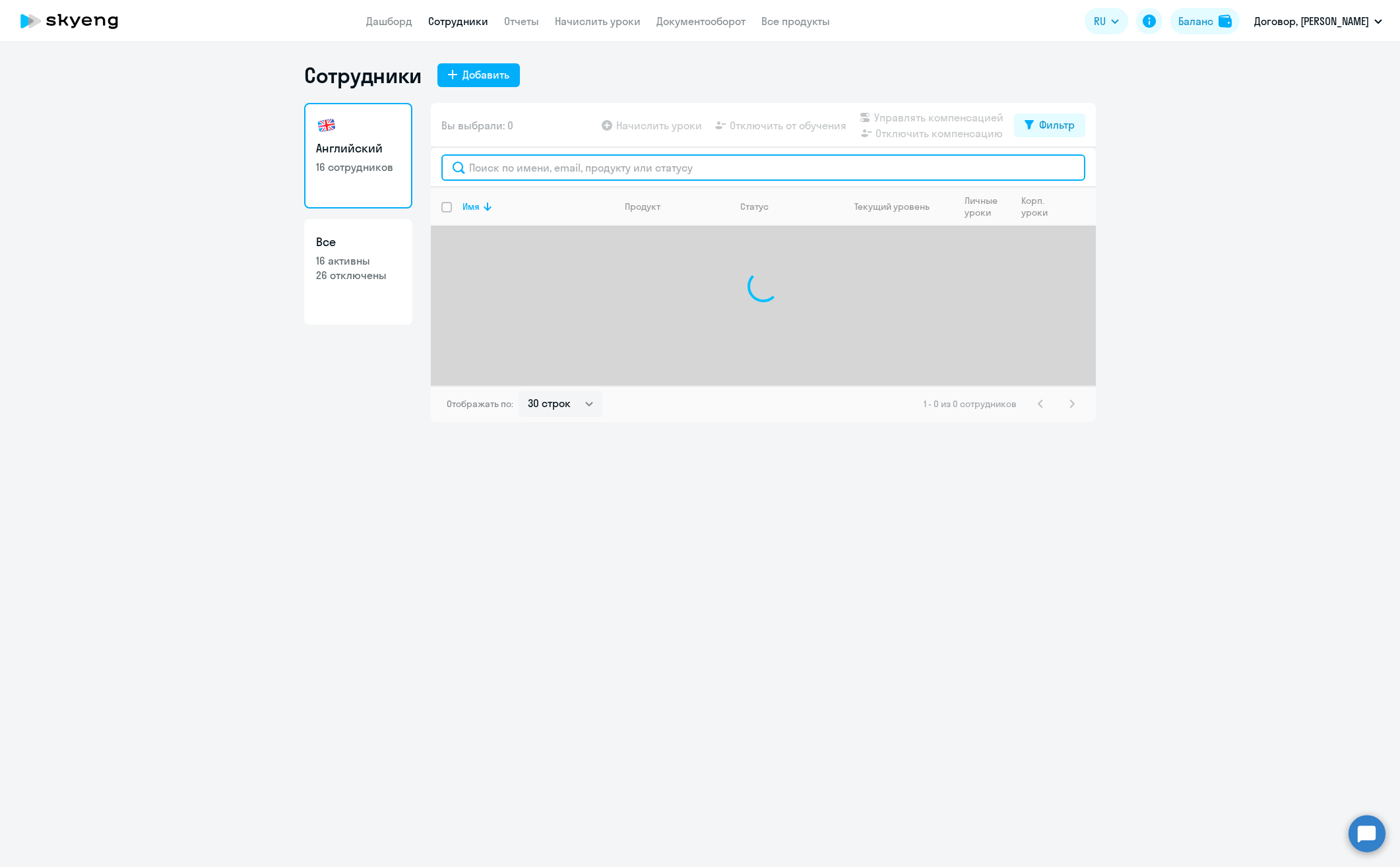
click at [496, 170] on input "text" at bounding box center [763, 167] width 644 height 27
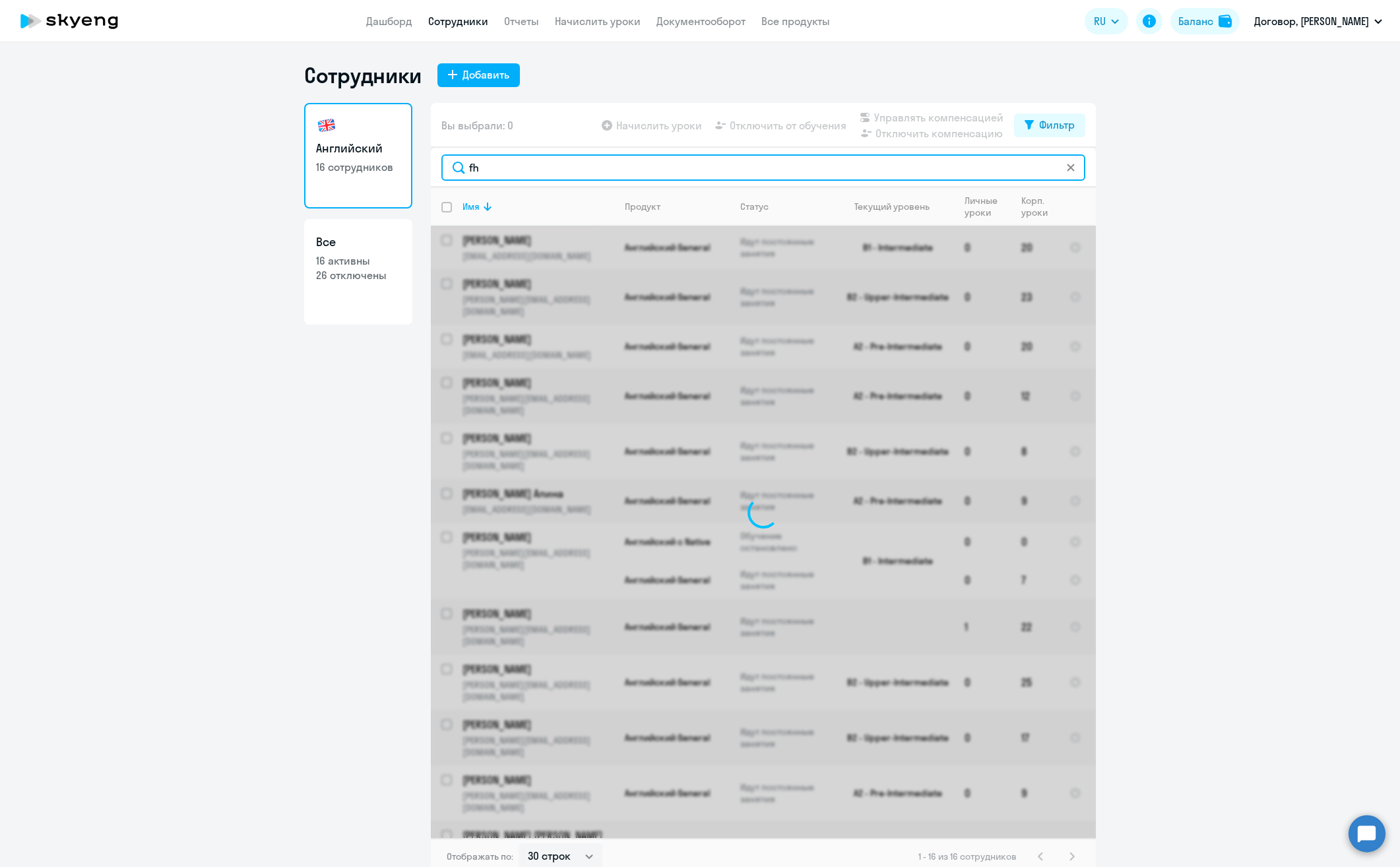
type input "f"
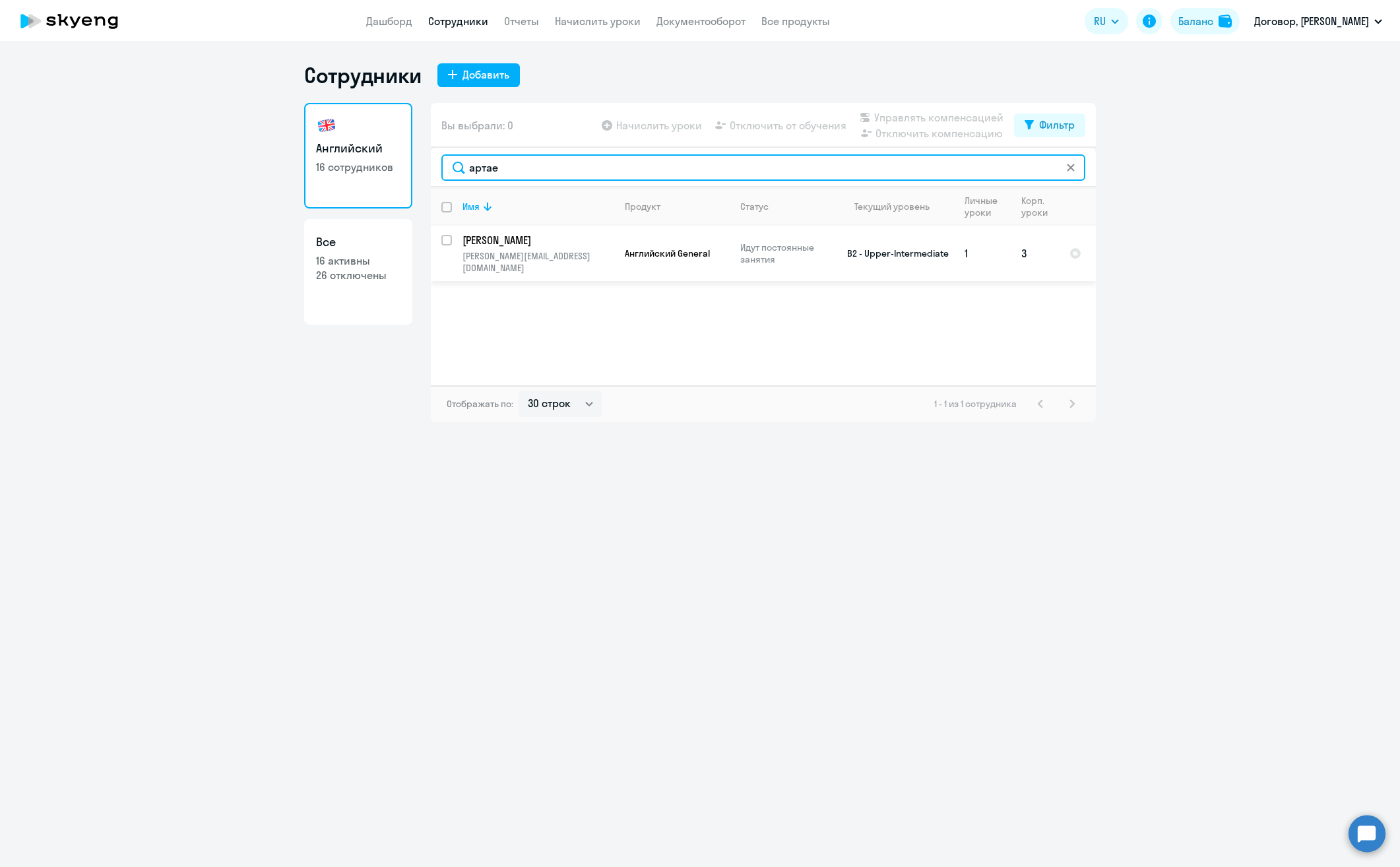
type input "артае"
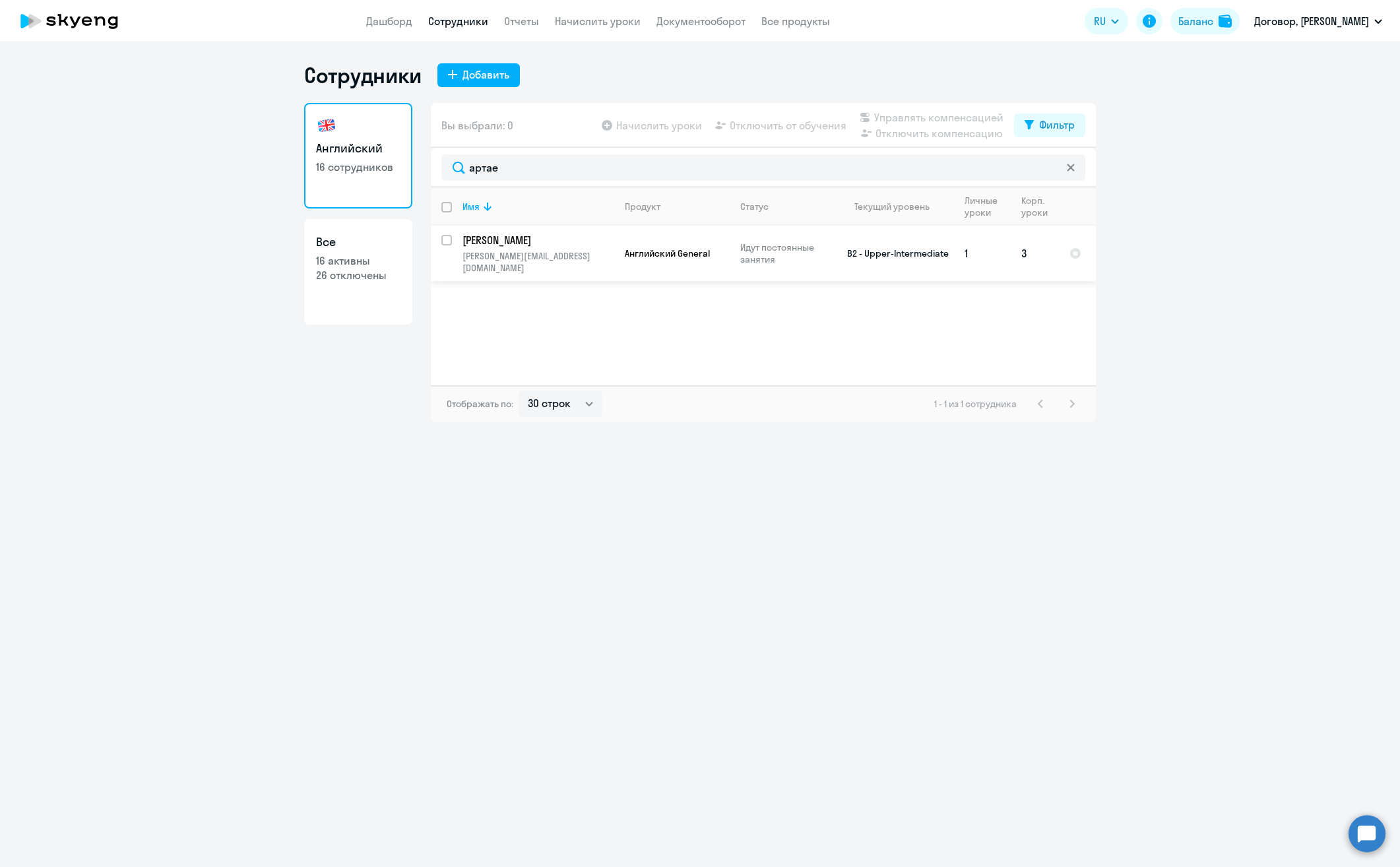
click at [447, 245] on input "select row 13440974" at bounding box center [454, 248] width 27 height 27
checkbox input "true"
click at [770, 128] on span "Отключить от обучения" at bounding box center [788, 125] width 117 height 16
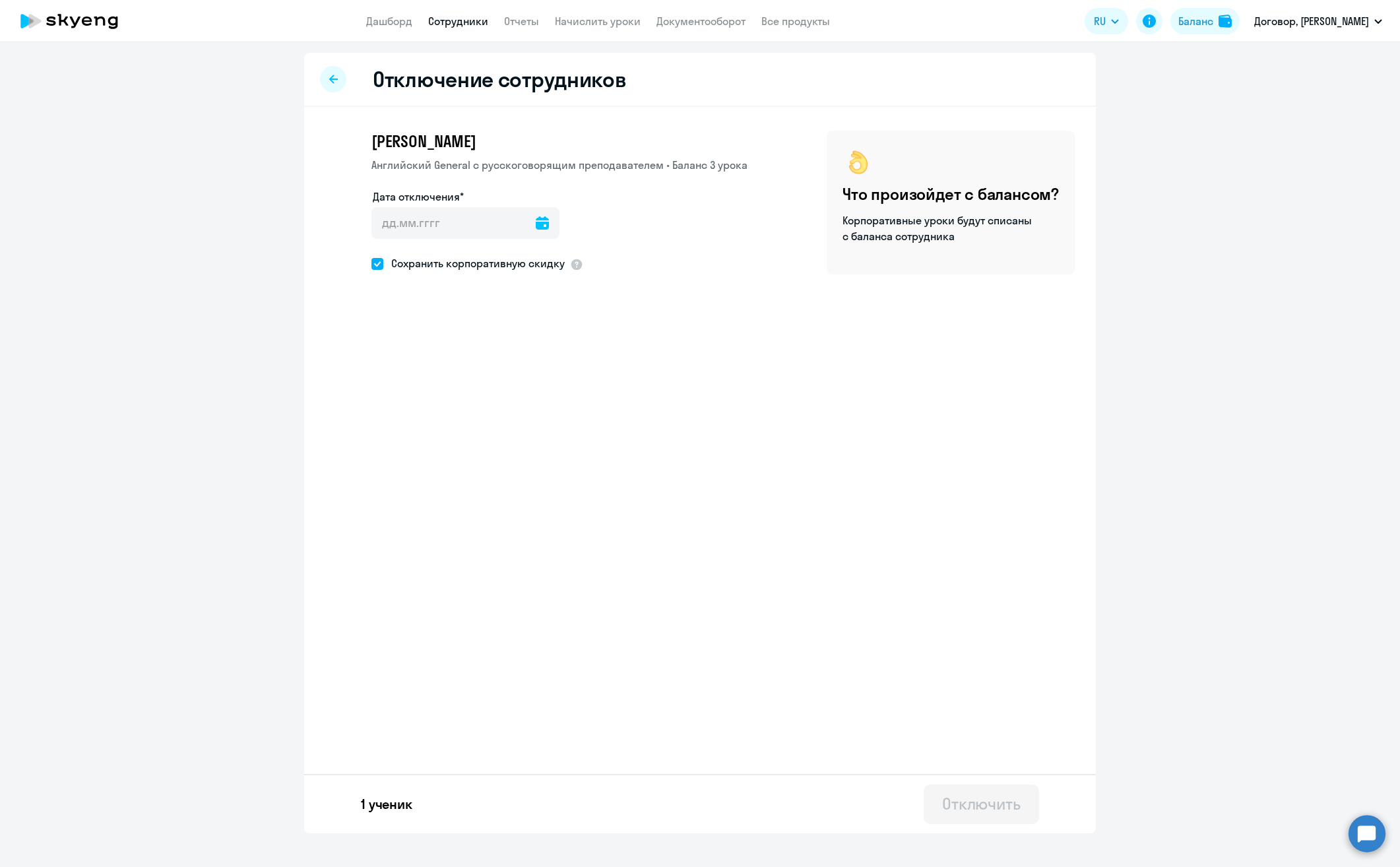
click at [536, 229] on icon at bounding box center [542, 223] width 13 height 13
click at [469, 348] on span "2" at bounding box center [469, 346] width 24 height 24
type input "[DATE]"
click at [968, 806] on div "Отключить" at bounding box center [981, 803] width 79 height 21
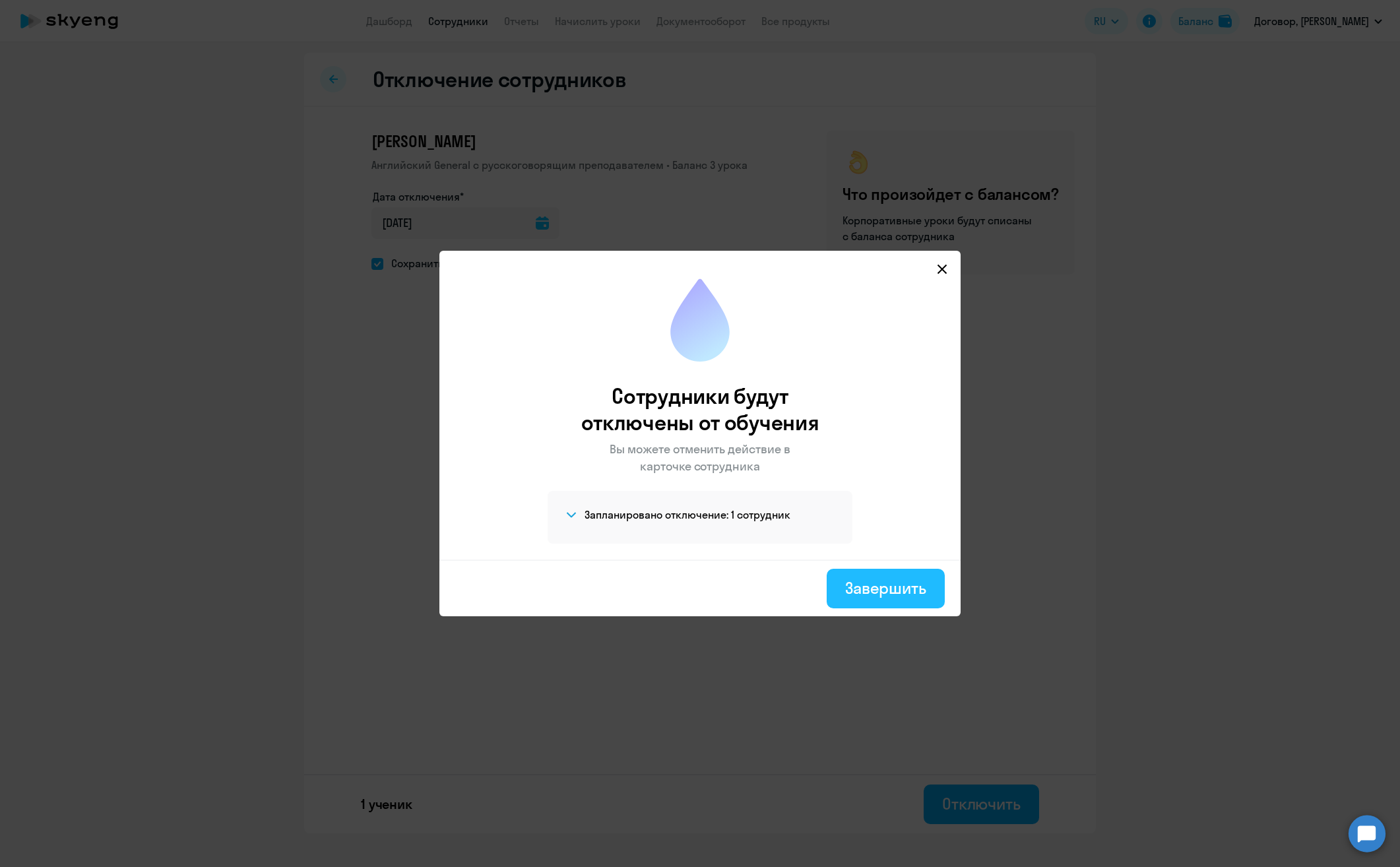
click at [880, 596] on div "Завершить" at bounding box center [886, 588] width 81 height 21
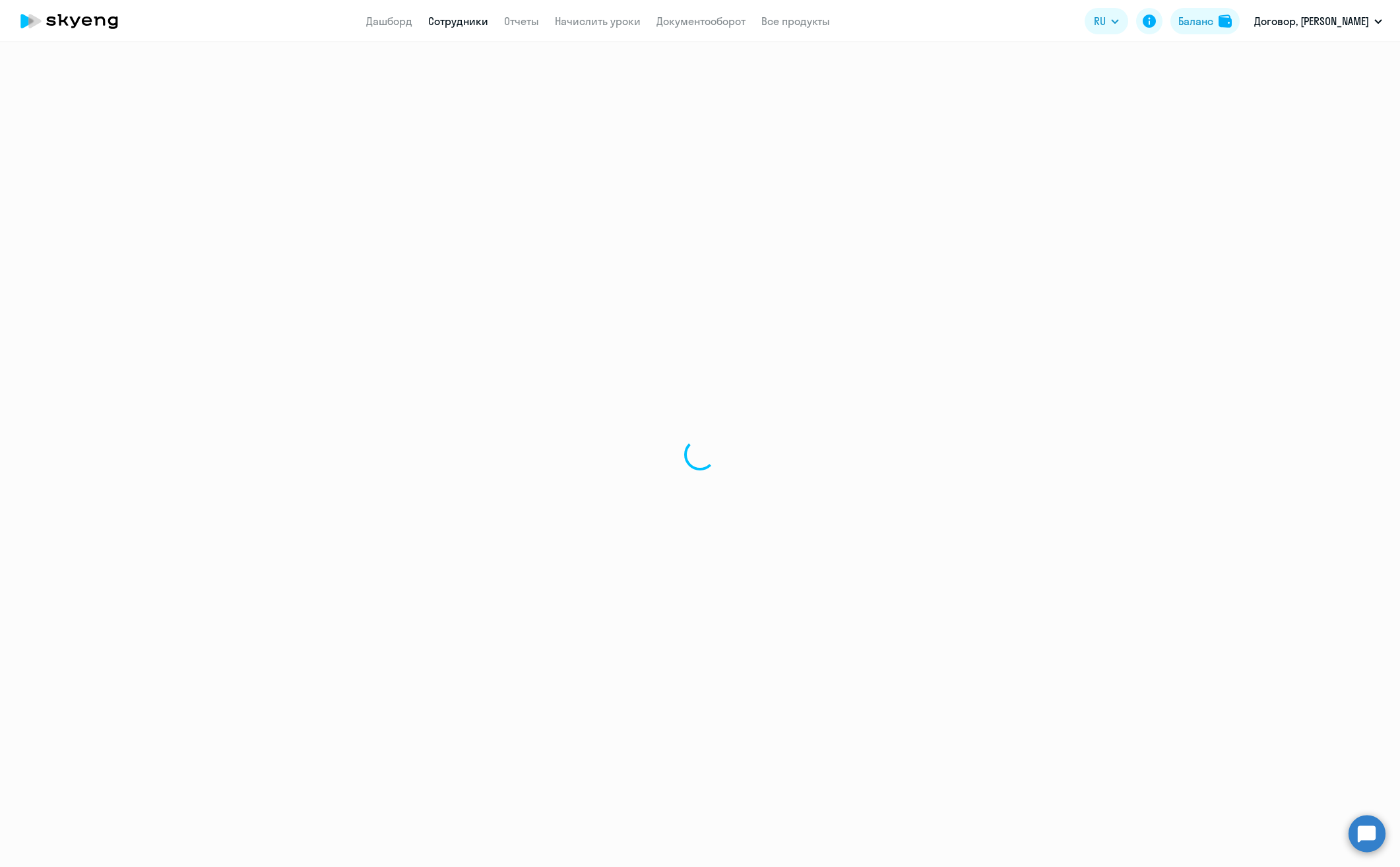
select select "30"
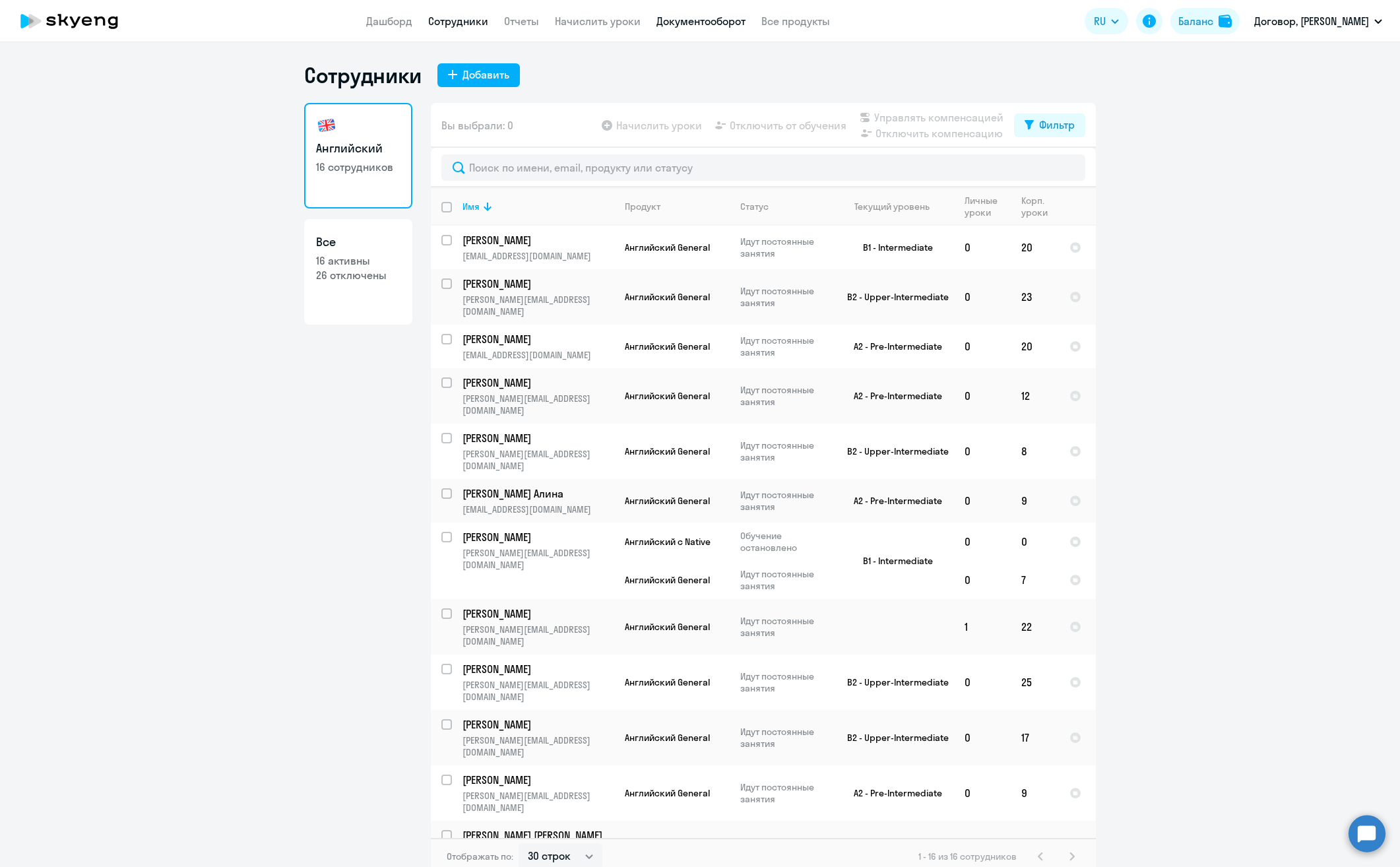
click at [691, 22] on link "Документооборот" at bounding box center [701, 20] width 89 height 13
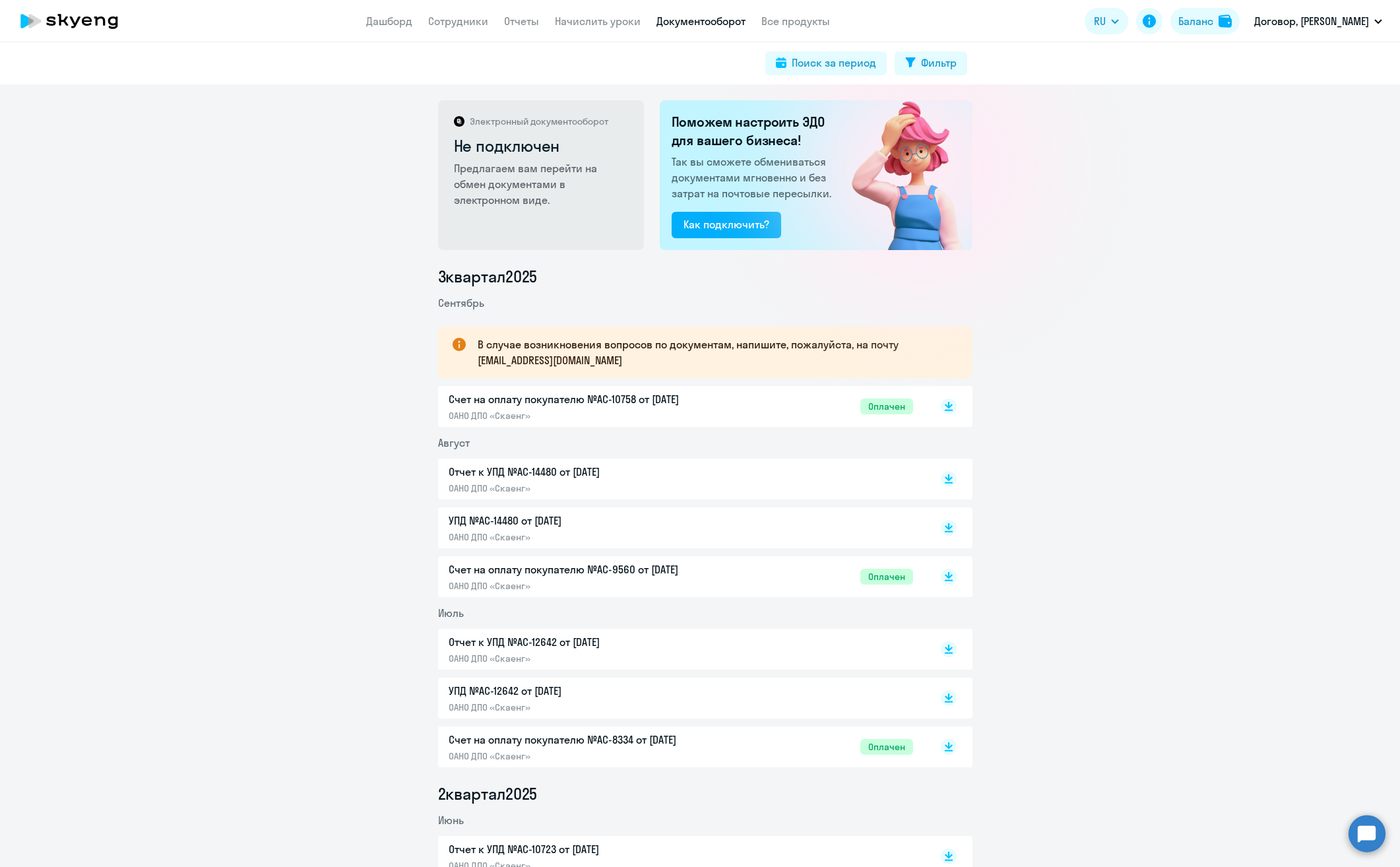
click at [546, 469] on p "Отчет к УПД №AC-14480 от [DATE]" at bounding box center [587, 471] width 277 height 16
click at [486, 519] on p "УПД №AC-14480 от [DATE]" at bounding box center [587, 520] width 277 height 16
click at [532, 399] on p "Счет на оплату покупателю №AC-10758 от [DATE]" at bounding box center [587, 399] width 277 height 16
drag, startPoint x: 614, startPoint y: 366, endPoint x: 471, endPoint y: 365, distance: 143.0
click at [471, 365] on div "В случае возникновения вопросов по документам, напишите, пожалуйста, на почту […" at bounding box center [705, 352] width 534 height 51
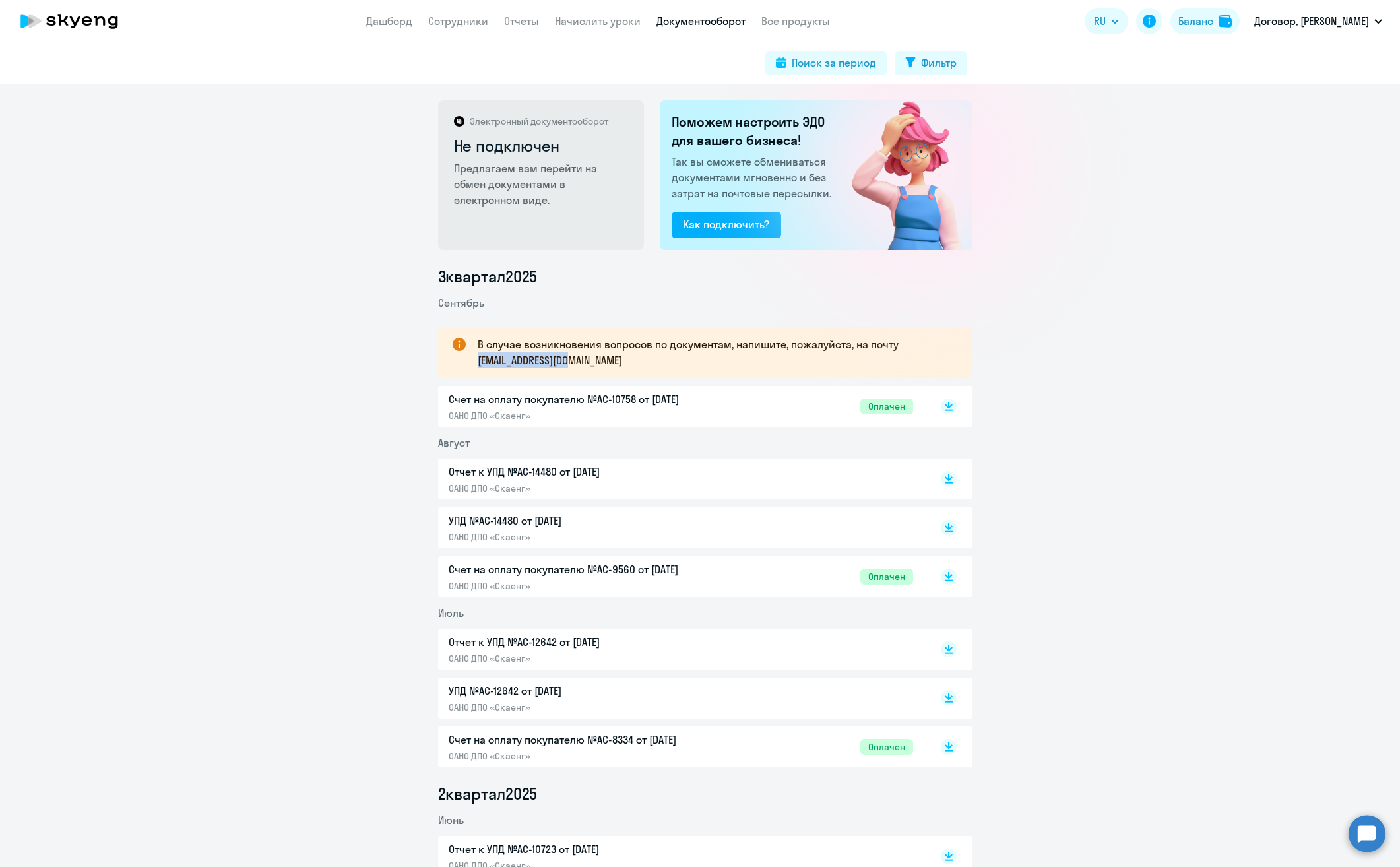
copy p "[EMAIL_ADDRESS][DOMAIN_NAME]"
click at [662, 360] on p "В случае возникновения вопросов по документам, напишите, пожалуйста, на почту […" at bounding box center [713, 352] width 471 height 31
drag, startPoint x: 614, startPoint y: 368, endPoint x: 471, endPoint y: 361, distance: 143.2
click at [471, 361] on div "В случае возникновения вопросов по документам, напишите, пожалуйста, на почту […" at bounding box center [705, 352] width 534 height 51
copy p "[EMAIL_ADDRESS][DOMAIN_NAME]"
